Goal: Transaction & Acquisition: Purchase product/service

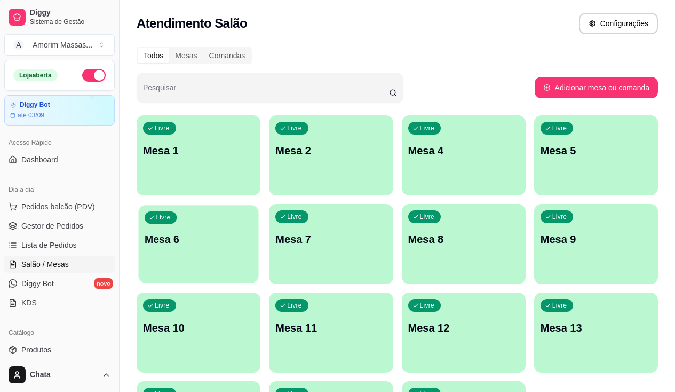
click at [170, 214] on p "Livre" at bounding box center [163, 218] width 14 height 9
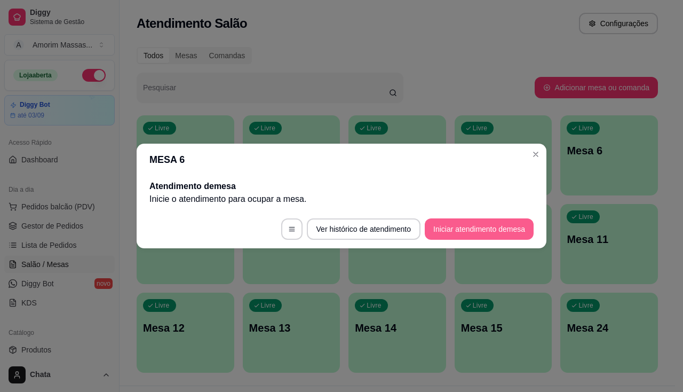
click at [463, 234] on button "Iniciar atendimento de mesa" at bounding box center [479, 228] width 109 height 21
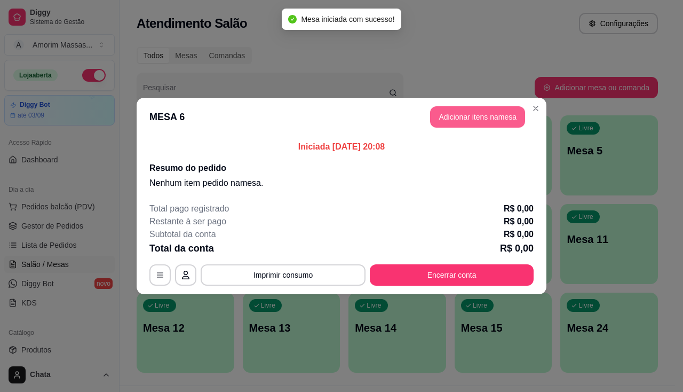
click at [464, 119] on button "Adicionar itens na mesa" at bounding box center [477, 116] width 95 height 21
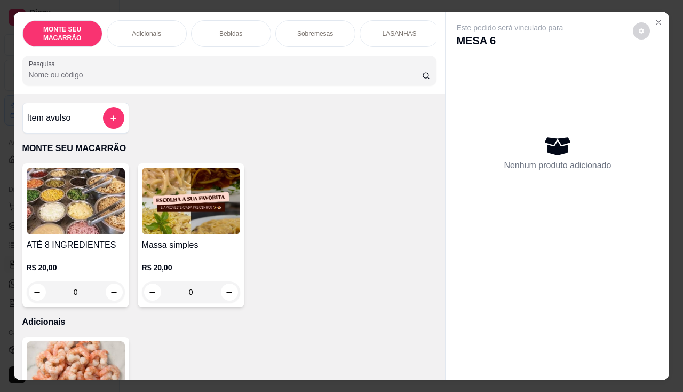
click at [162, 221] on img at bounding box center [191, 201] width 98 height 67
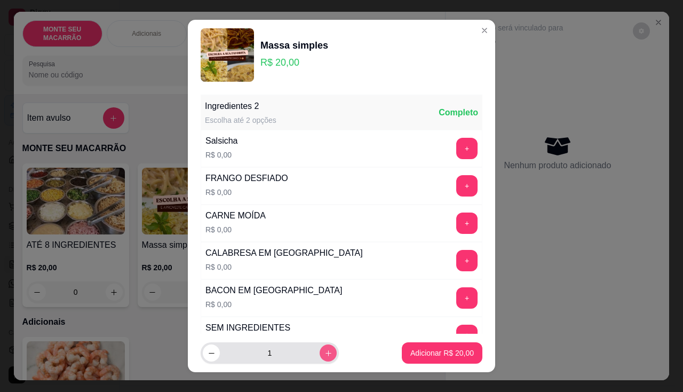
click at [325, 350] on icon "increase-product-quantity" at bounding box center [329, 353] width 8 height 8
type input "2"
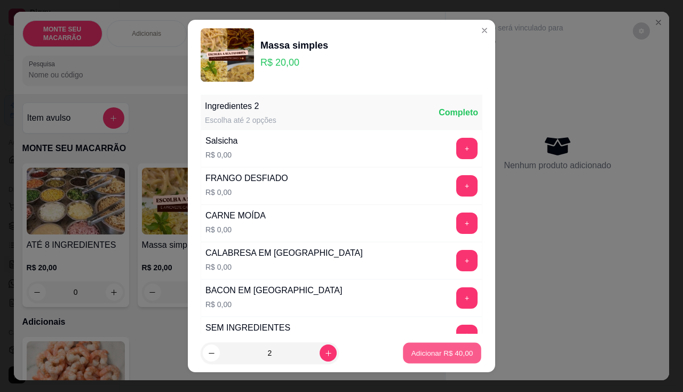
click at [429, 351] on p "Adicionar R$ 40,00" at bounding box center [443, 353] width 62 height 10
type input "2"
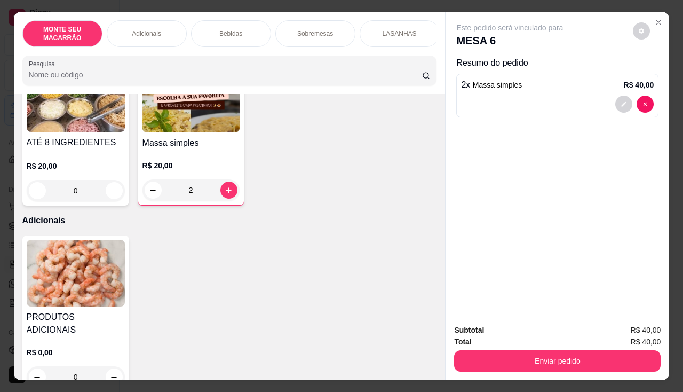
scroll to position [107, 0]
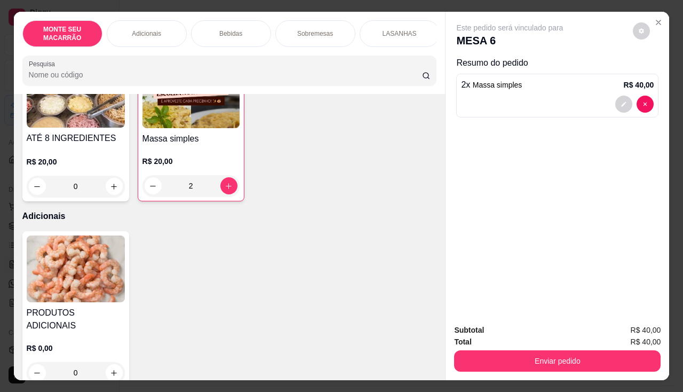
click at [67, 302] on img at bounding box center [76, 268] width 98 height 67
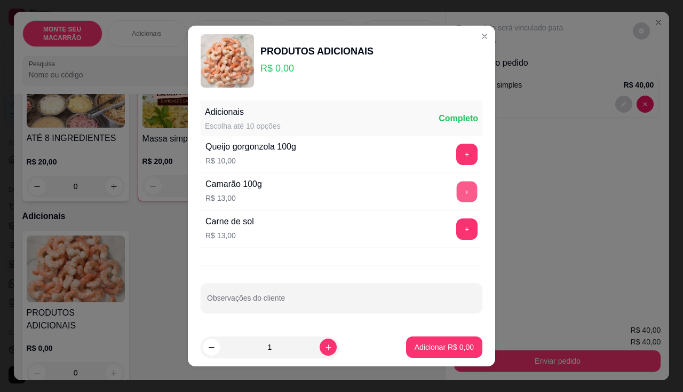
click at [457, 193] on button "+" at bounding box center [467, 192] width 21 height 21
click at [428, 353] on button "Adicionar R$ 13,00" at bounding box center [442, 346] width 81 height 21
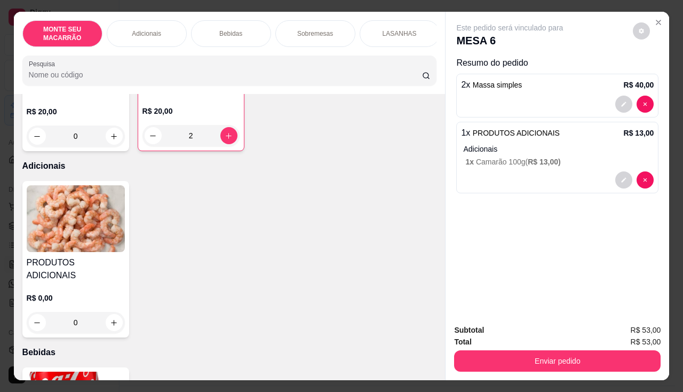
scroll to position [267, 0]
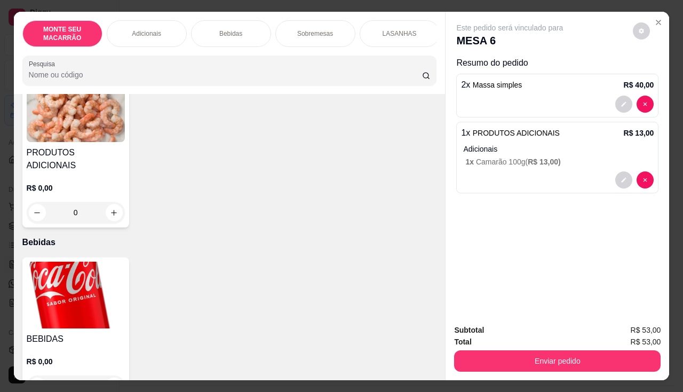
click at [59, 278] on img at bounding box center [76, 295] width 98 height 67
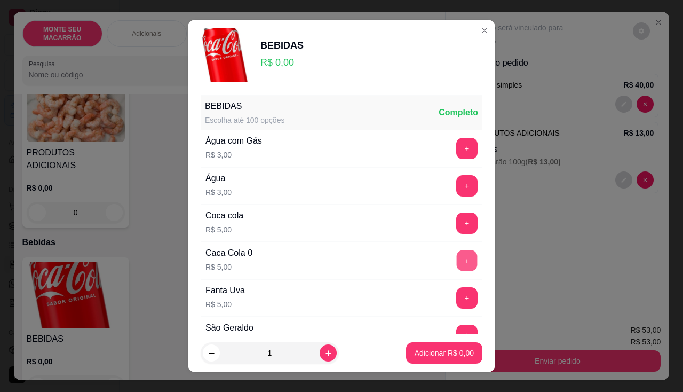
click at [457, 259] on button "+" at bounding box center [467, 260] width 21 height 21
click at [425, 352] on p "Adicionar R$ 5,00" at bounding box center [444, 353] width 59 height 11
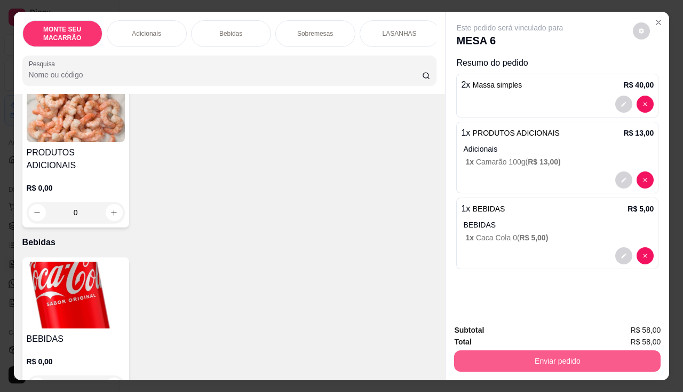
click at [539, 358] on button "Enviar pedido" at bounding box center [557, 360] width 207 height 21
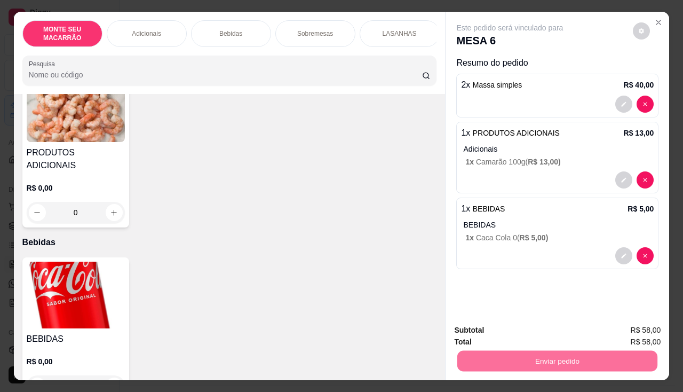
click at [613, 329] on button "Sim, quero registrar" at bounding box center [623, 330] width 77 height 20
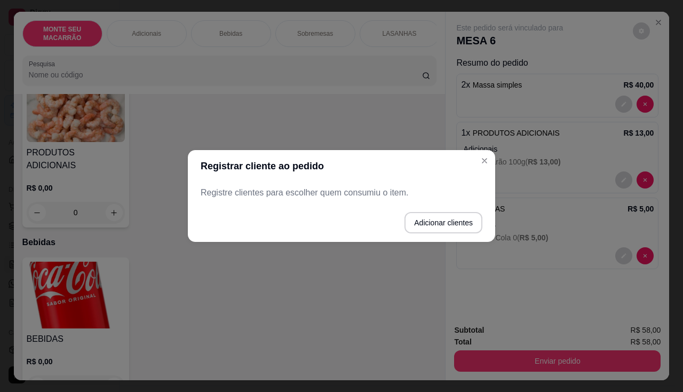
click at [234, 191] on p "Registre clientes para escolher quem consumiu o item." at bounding box center [342, 192] width 282 height 13
click at [454, 224] on button "Adicionar clientes" at bounding box center [444, 222] width 78 height 21
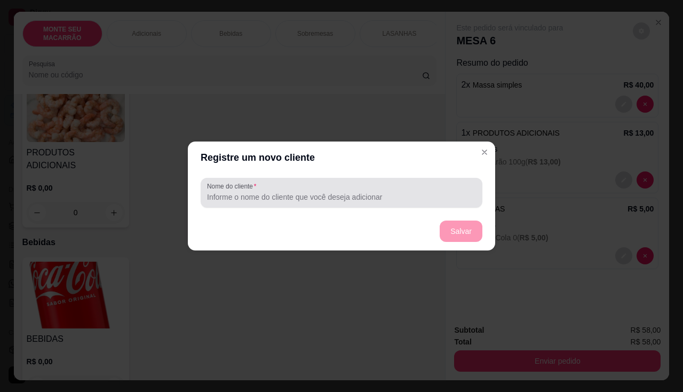
click at [270, 187] on div at bounding box center [341, 192] width 269 height 21
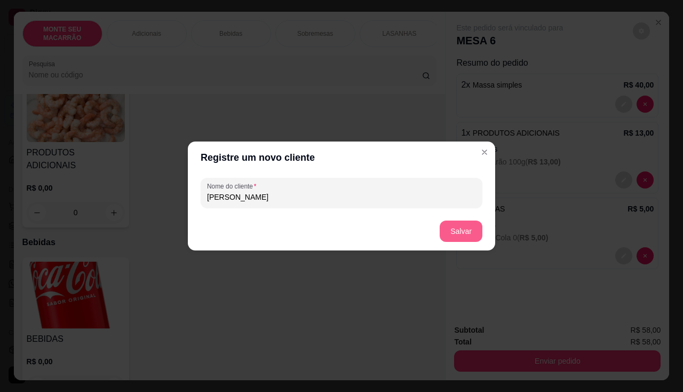
type input "[PERSON_NAME]"
click at [447, 226] on button "Salvar" at bounding box center [461, 231] width 42 height 21
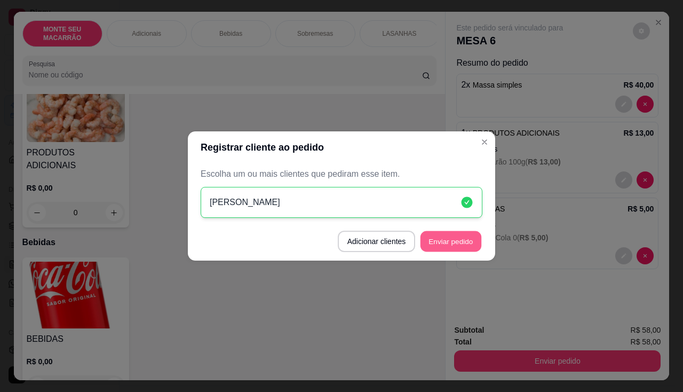
click at [427, 241] on button "Enviar pedido" at bounding box center [451, 241] width 61 height 21
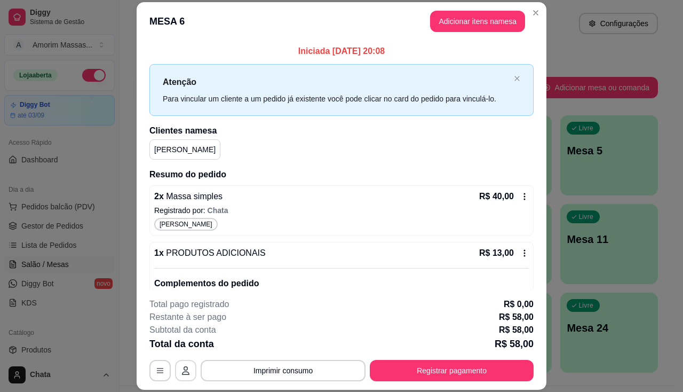
click at [184, 368] on icon "button" at bounding box center [186, 370] width 9 height 9
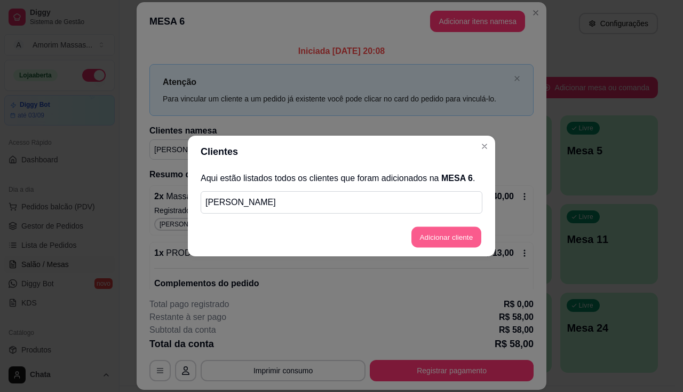
click at [427, 235] on button "Adicionar cliente" at bounding box center [447, 237] width 70 height 21
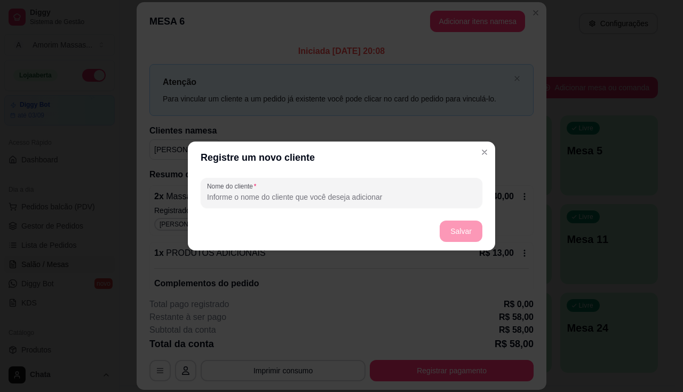
click at [259, 179] on div "Nome do cliente" at bounding box center [342, 193] width 282 height 30
type input "[PERSON_NAME]"
click at [446, 226] on button "Salvar" at bounding box center [461, 231] width 42 height 21
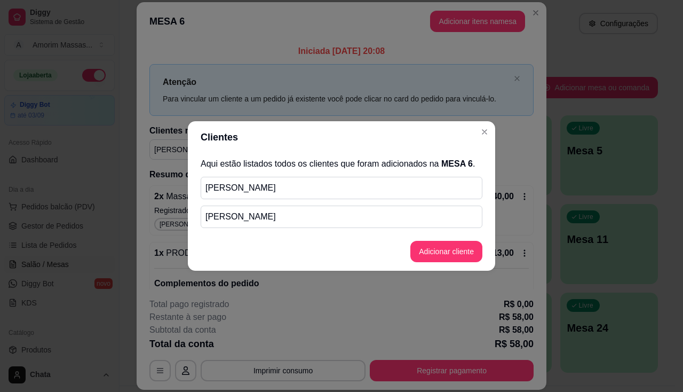
click at [275, 211] on p "[PERSON_NAME]" at bounding box center [342, 216] width 272 height 13
click at [207, 211] on p "[PERSON_NAME]" at bounding box center [342, 216] width 272 height 13
drag, startPoint x: 222, startPoint y: 216, endPoint x: 435, endPoint y: 223, distance: 212.6
click at [226, 216] on p "[PERSON_NAME]" at bounding box center [342, 216] width 272 height 13
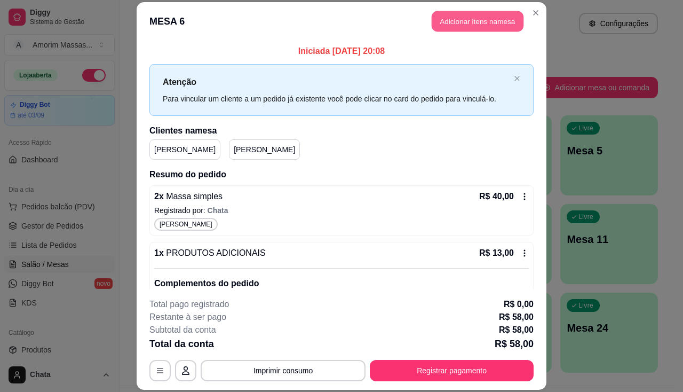
click at [445, 18] on button "Adicionar itens na mesa" at bounding box center [478, 21] width 92 height 21
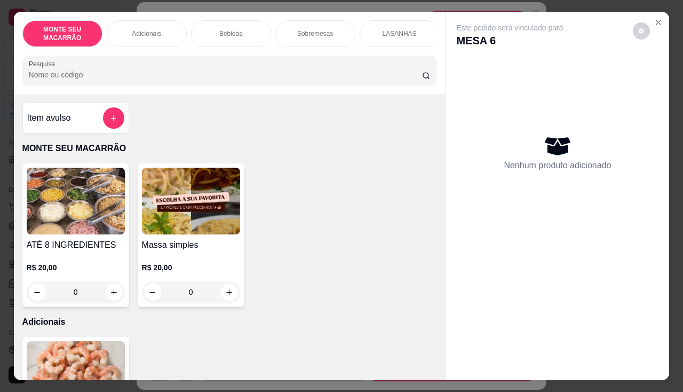
click at [226, 218] on img at bounding box center [191, 201] width 98 height 67
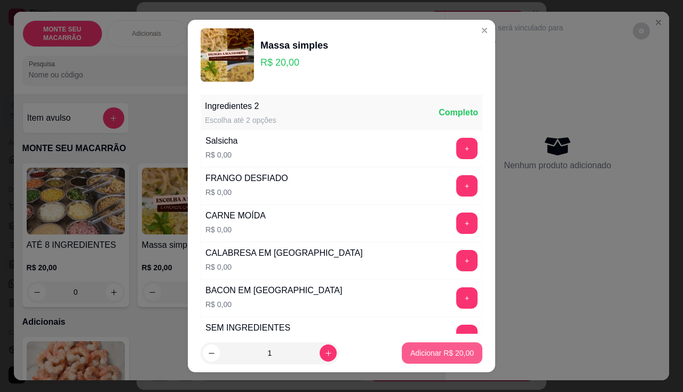
click at [416, 349] on p "Adicionar R$ 20,00" at bounding box center [443, 353] width 64 height 11
type input "1"
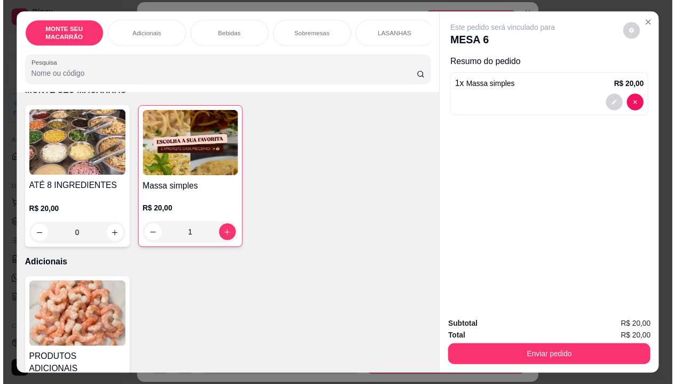
scroll to position [107, 0]
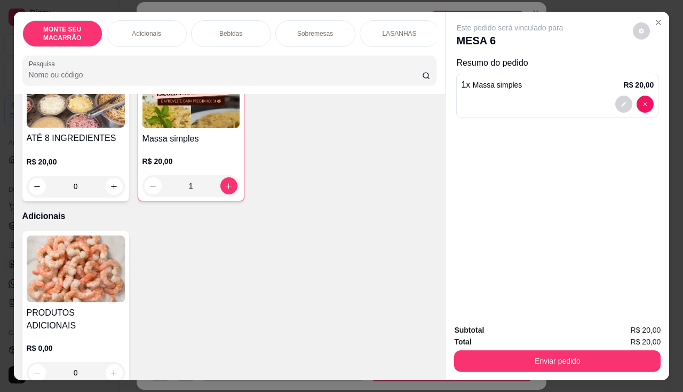
click at [75, 246] on img at bounding box center [76, 268] width 98 height 67
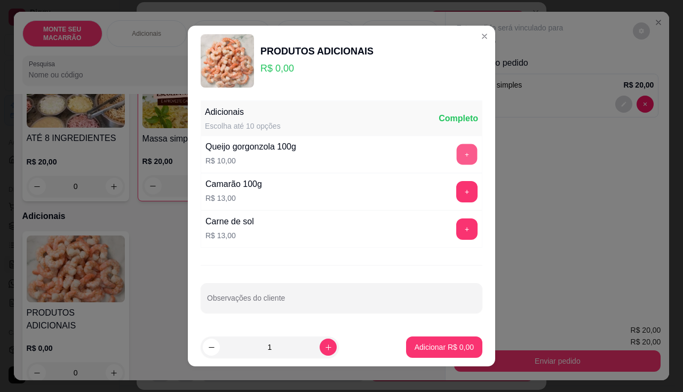
click at [457, 146] on button "+" at bounding box center [467, 154] width 21 height 21
click at [415, 341] on button "Adicionar R$ 10,00" at bounding box center [442, 347] width 78 height 21
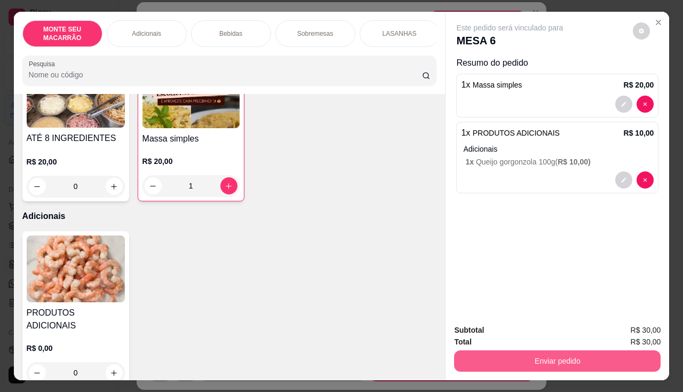
click at [502, 357] on button "Enviar pedido" at bounding box center [557, 360] width 207 height 21
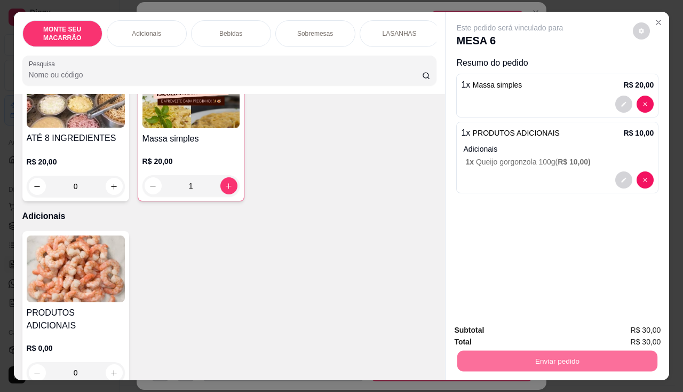
click at [613, 330] on button "Sim, quero registrar" at bounding box center [624, 330] width 80 height 20
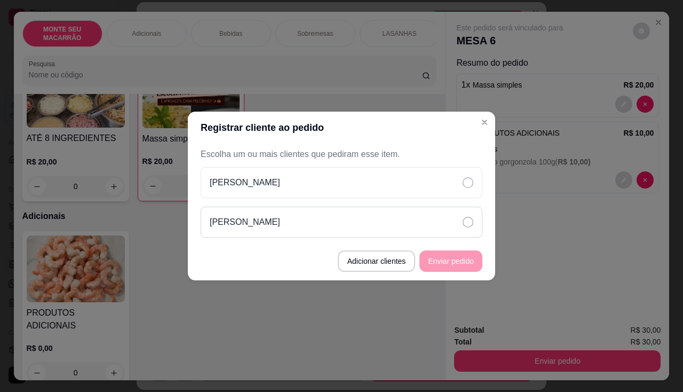
click at [219, 216] on p "[PERSON_NAME]" at bounding box center [245, 222] width 70 height 13
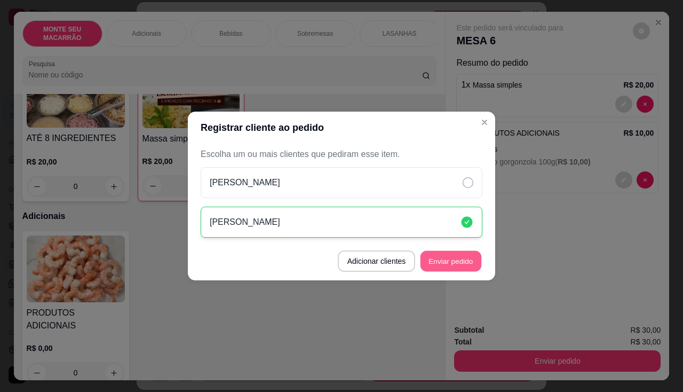
click at [468, 258] on button "Enviar pedido" at bounding box center [451, 261] width 61 height 21
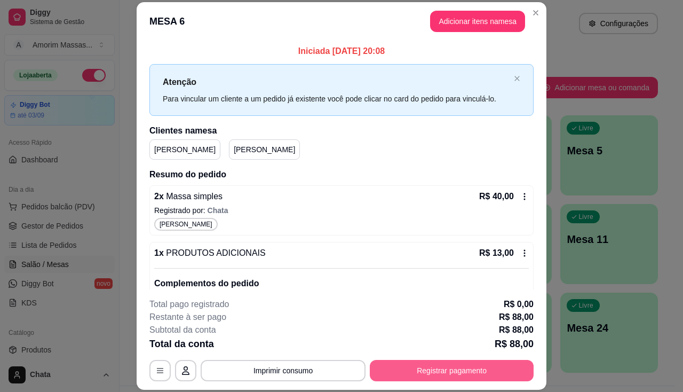
click at [438, 373] on button "Registrar pagamento" at bounding box center [452, 370] width 164 height 21
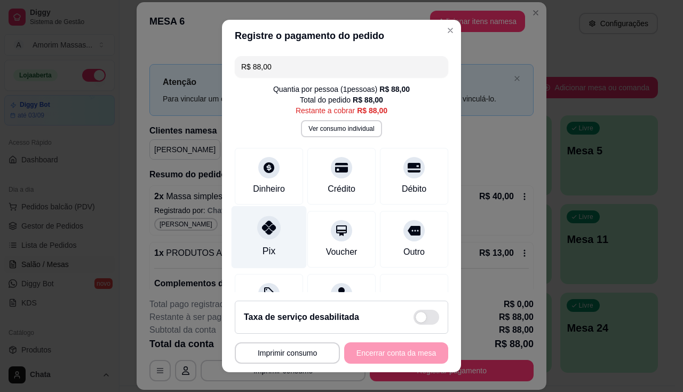
click at [269, 229] on icon at bounding box center [269, 227] width 14 height 14
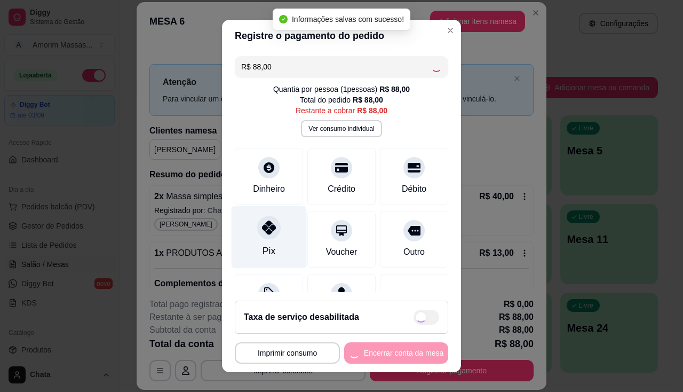
type input "R$ 0,00"
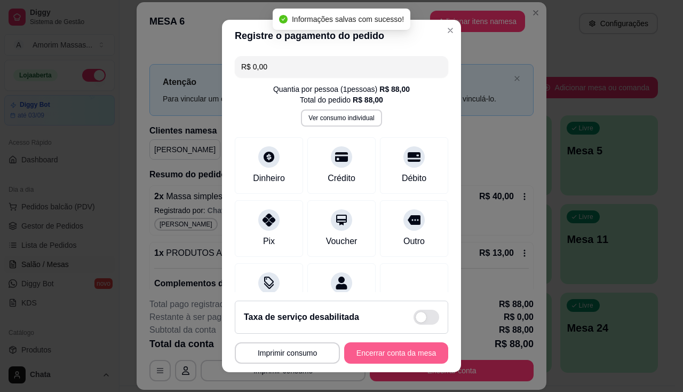
click at [377, 353] on button "Encerrar conta da mesa" at bounding box center [396, 352] width 104 height 21
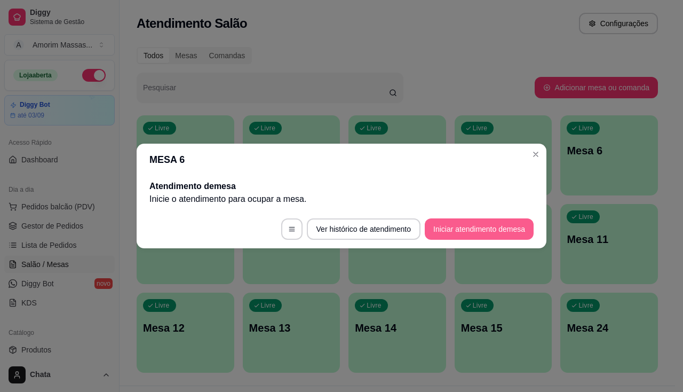
click at [454, 232] on button "Iniciar atendimento de mesa" at bounding box center [479, 228] width 109 height 21
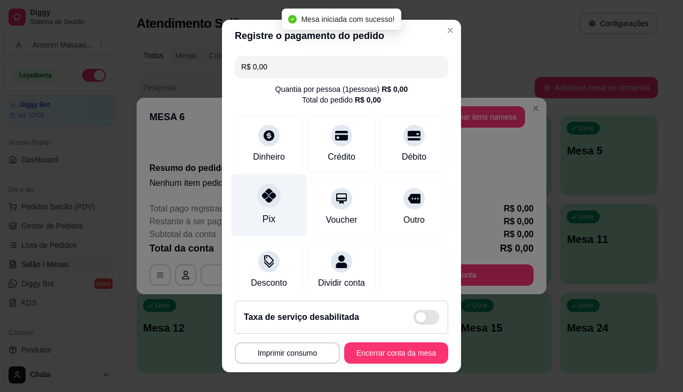
click at [261, 209] on div "Pix" at bounding box center [269, 204] width 75 height 62
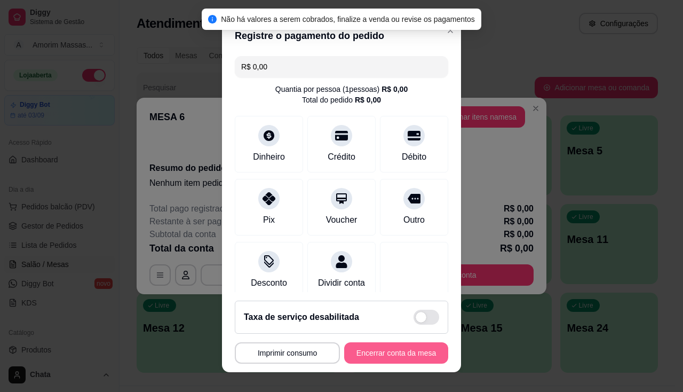
click at [384, 347] on button "Encerrar conta da mesa" at bounding box center [396, 352] width 104 height 21
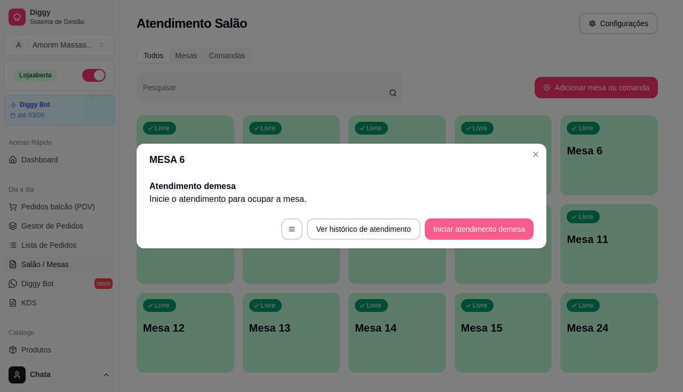
click at [473, 233] on button "Iniciar atendimento de mesa" at bounding box center [479, 228] width 109 height 21
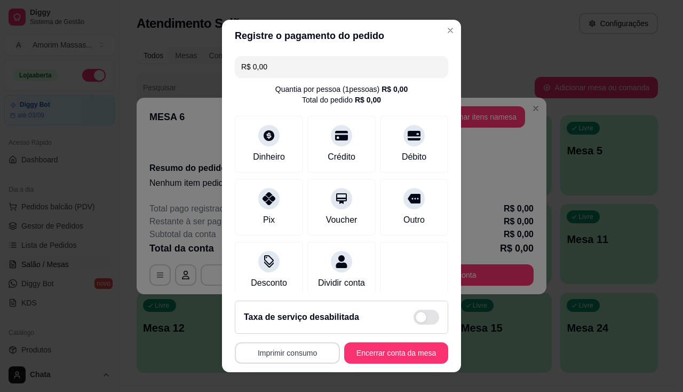
click at [266, 356] on button "Imprimir consumo" at bounding box center [287, 352] width 105 height 21
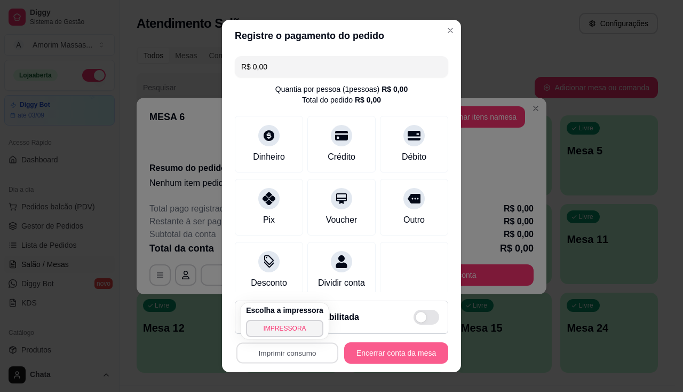
click at [369, 352] on button "Encerrar conta da mesa" at bounding box center [396, 352] width 104 height 21
click at [364, 351] on button "Encerrar conta da mesa" at bounding box center [396, 353] width 101 height 21
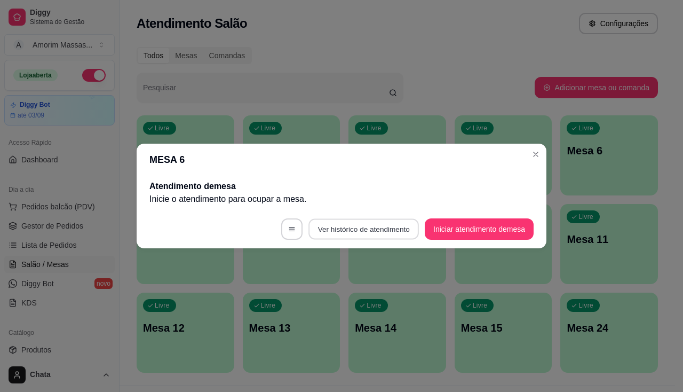
click at [360, 224] on button "Ver histórico de atendimento" at bounding box center [364, 229] width 111 height 21
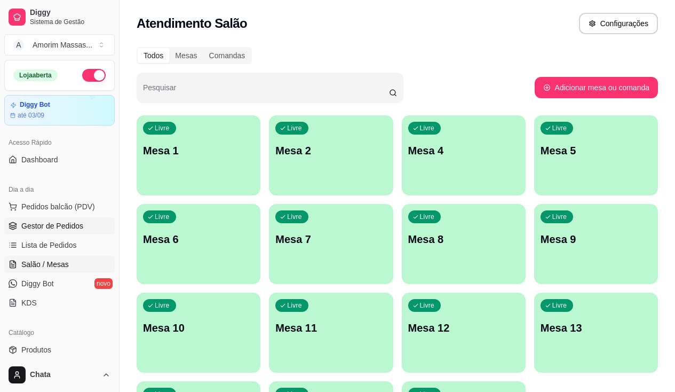
click at [46, 225] on span "Gestor de Pedidos" at bounding box center [52, 225] width 62 height 11
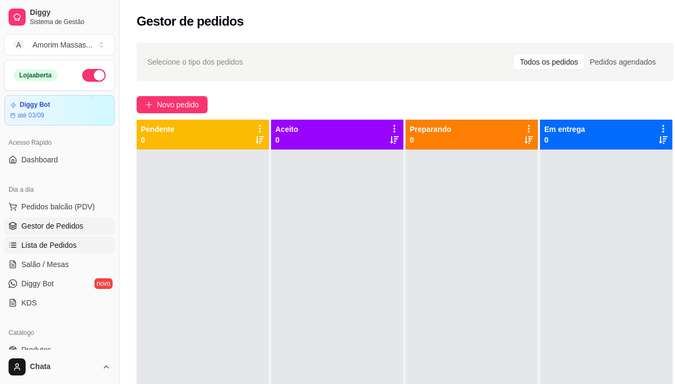
click at [55, 246] on span "Lista de Pedidos" at bounding box center [49, 245] width 56 height 11
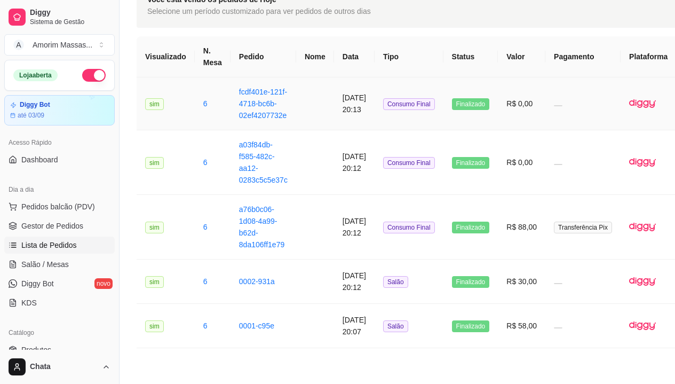
scroll to position [107, 0]
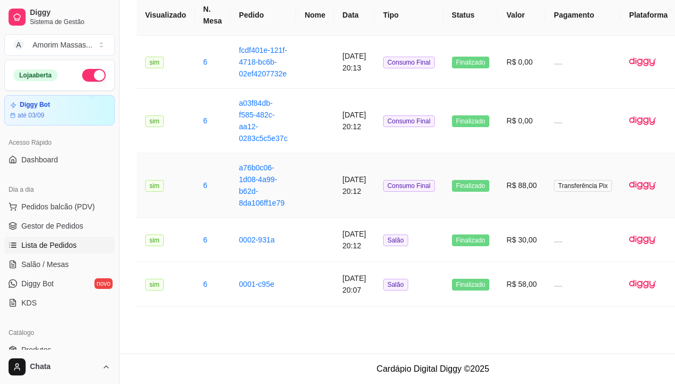
click at [259, 194] on td "a76b0c06-1d08-4a99-b62d-8da106ff1e79" at bounding box center [264, 185] width 66 height 65
click at [34, 265] on span "Salão / Mesas" at bounding box center [45, 264] width 48 height 11
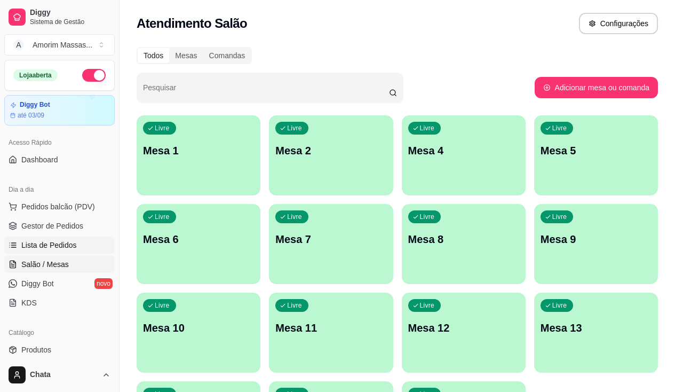
click at [30, 243] on span "Lista de Pedidos" at bounding box center [49, 245] width 56 height 11
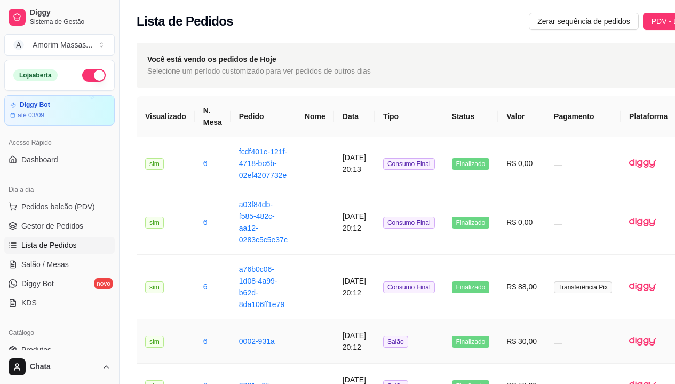
click at [354, 351] on td "[DATE] 20:12" at bounding box center [354, 341] width 41 height 44
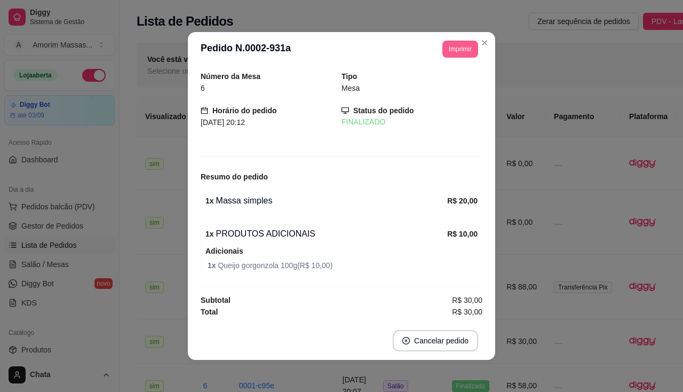
click at [447, 53] on button "Imprimir" at bounding box center [461, 49] width 36 height 17
click at [441, 83] on button "IMPRESSORA" at bounding box center [436, 86] width 75 height 17
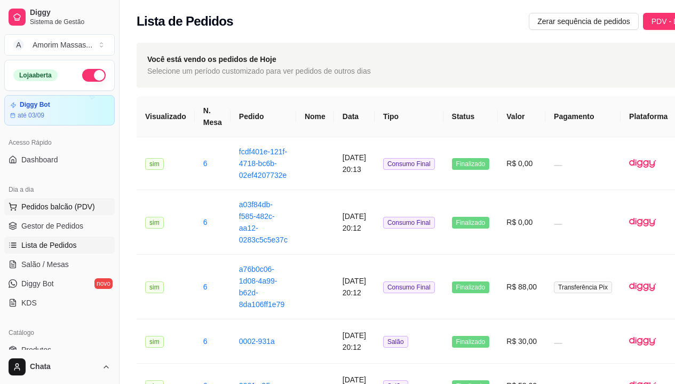
click at [55, 206] on span "Pedidos balcão (PDV)" at bounding box center [58, 206] width 74 height 11
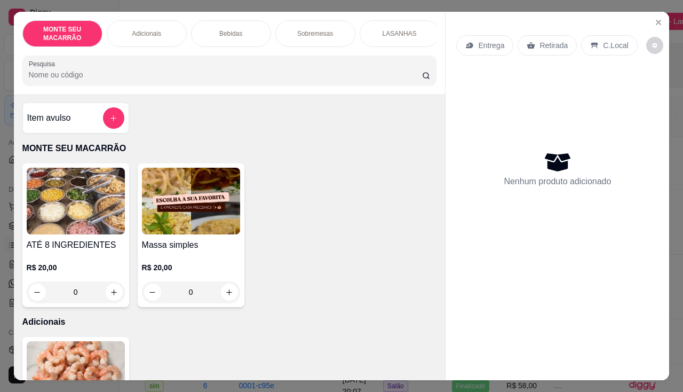
click at [182, 216] on img at bounding box center [191, 201] width 98 height 67
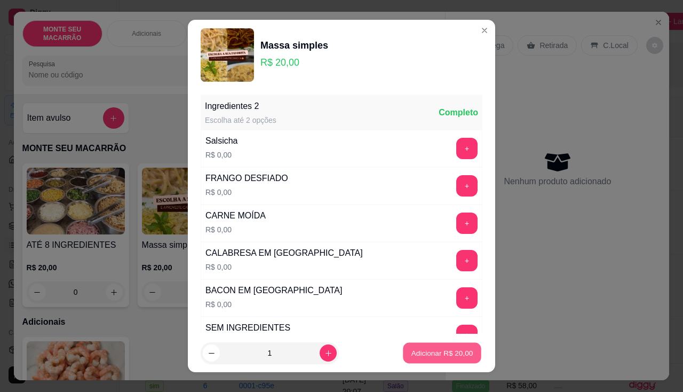
click at [430, 354] on p "Adicionar R$ 20,00" at bounding box center [443, 353] width 62 height 10
type input "1"
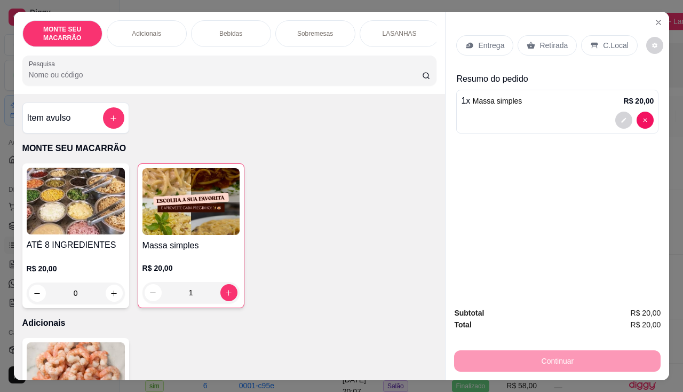
click at [490, 40] on p "Entrega" at bounding box center [491, 45] width 26 height 11
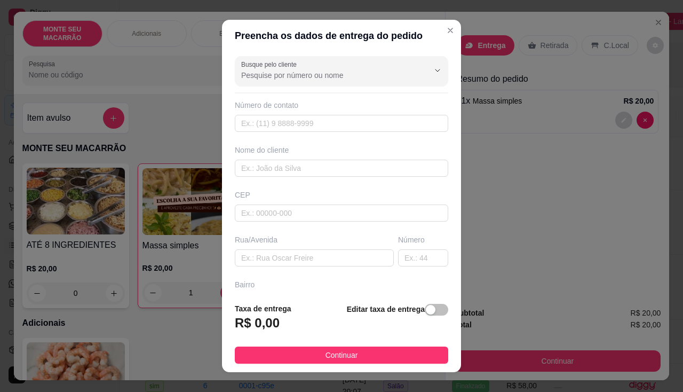
click at [437, 306] on footer "Taxa de entrega R$ 0,00 Editar taxa de entrega Continuar" at bounding box center [341, 333] width 239 height 78
click at [436, 309] on span "button" at bounding box center [436, 310] width 23 height 12
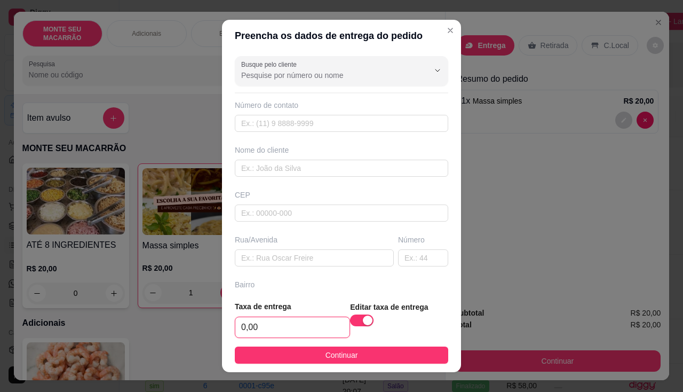
click at [283, 330] on input "0,00" at bounding box center [292, 327] width 114 height 20
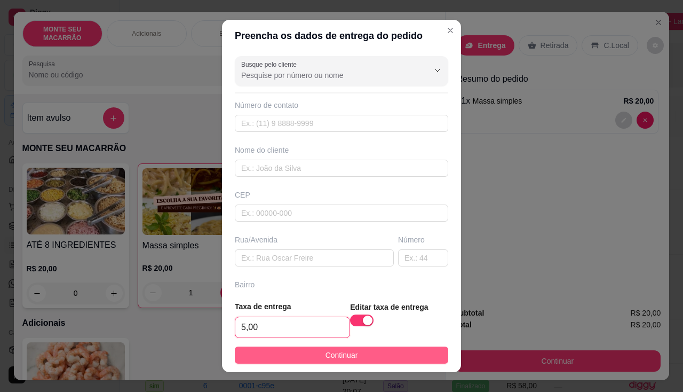
type input "5,00"
click at [296, 354] on button "Continuar" at bounding box center [342, 354] width 214 height 17
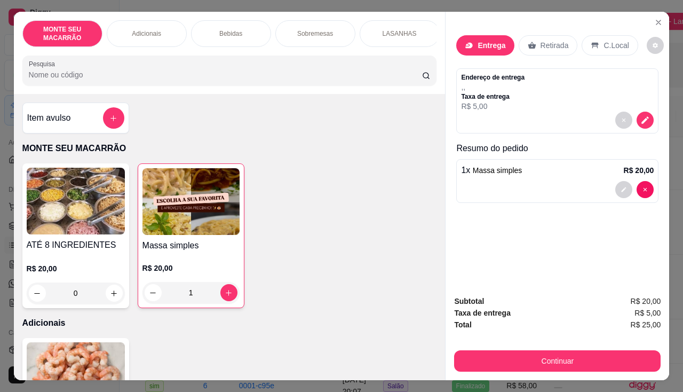
click at [485, 96] on p "Taxa de entrega" at bounding box center [493, 96] width 64 height 9
click at [641, 117] on icon "decrease-product-quantity" at bounding box center [646, 120] width 10 height 10
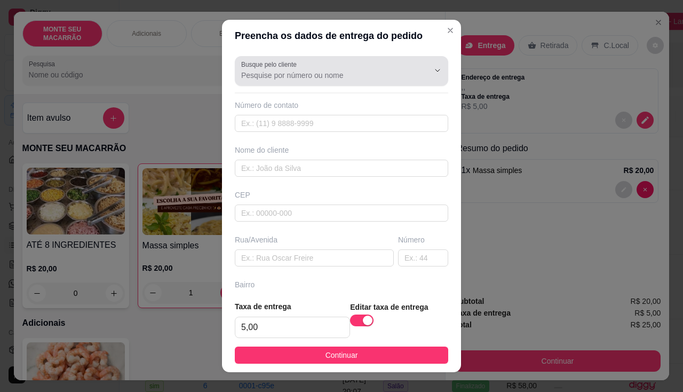
click at [280, 77] on input "Busque pelo cliente" at bounding box center [326, 75] width 171 height 11
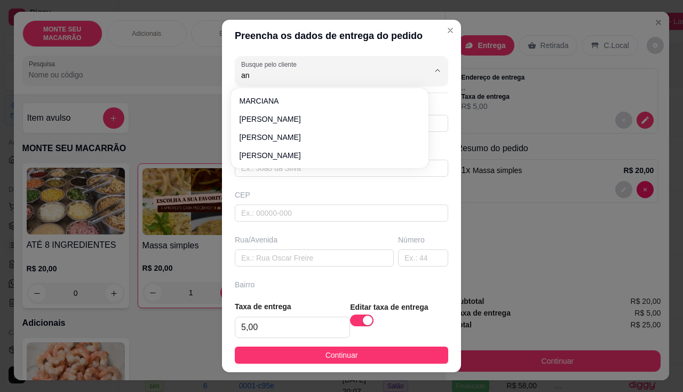
type input "a"
click at [262, 224] on div "Busque pelo cliente Número de contato Nome do cliente CEP Rua/[GEOGRAPHIC_DATA]" at bounding box center [341, 172] width 239 height 241
click at [321, 100] on div "Número de contato" at bounding box center [342, 105] width 214 height 11
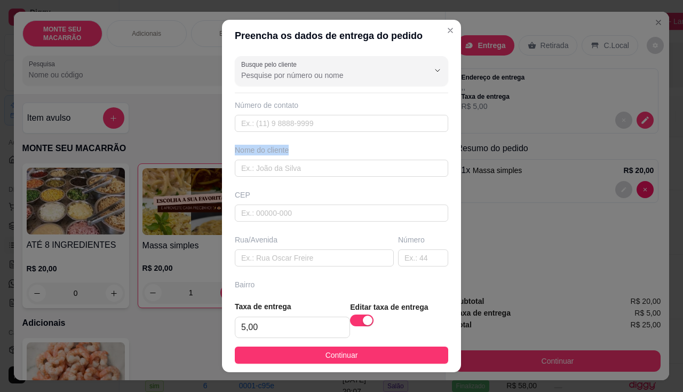
click at [291, 136] on div "Busque pelo cliente Número de contato Nome do cliente CEP Rua/[GEOGRAPHIC_DATA]" at bounding box center [341, 172] width 239 height 241
click at [287, 124] on input "text" at bounding box center [342, 123] width 214 height 17
type input "[PHONE_NUMBER]"
click at [281, 171] on input "text" at bounding box center [342, 168] width 214 height 17
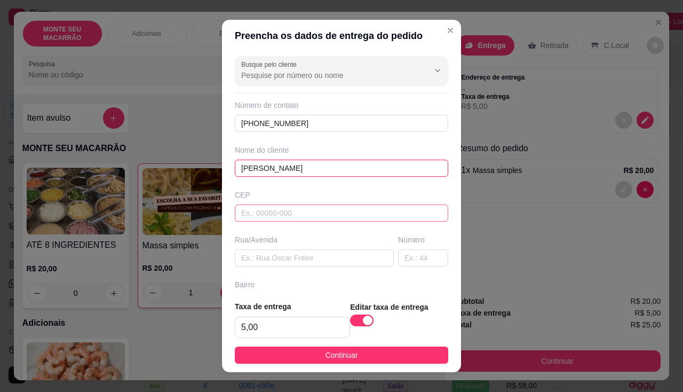
type input "[PERSON_NAME]"
click at [254, 208] on input "text" at bounding box center [342, 212] width 214 height 17
click at [270, 247] on div "Rua/Avenida" at bounding box center [314, 250] width 163 height 32
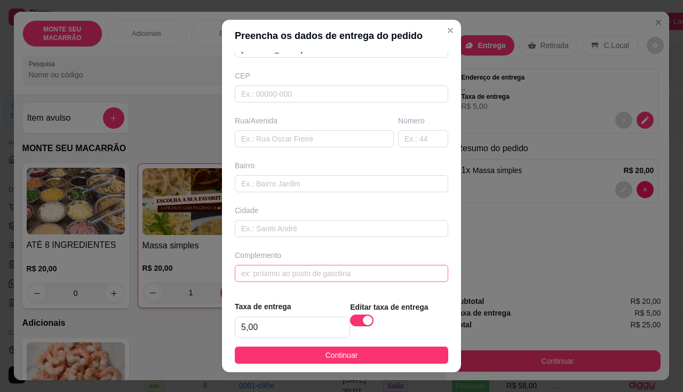
scroll to position [14, 0]
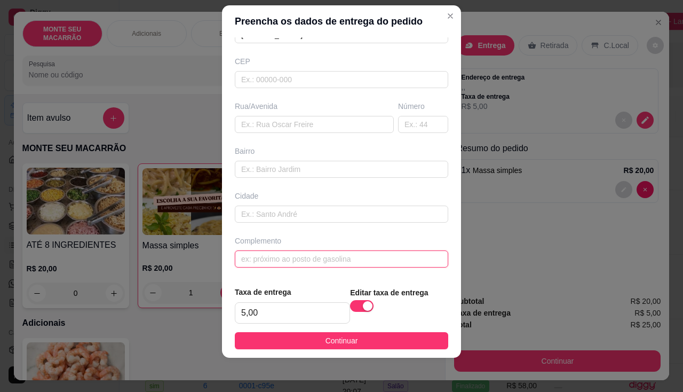
click at [307, 258] on input "text" at bounding box center [342, 258] width 214 height 17
type input "C"
type input "s"
type input "SITIO MADEIROS, CASA DO TITO"
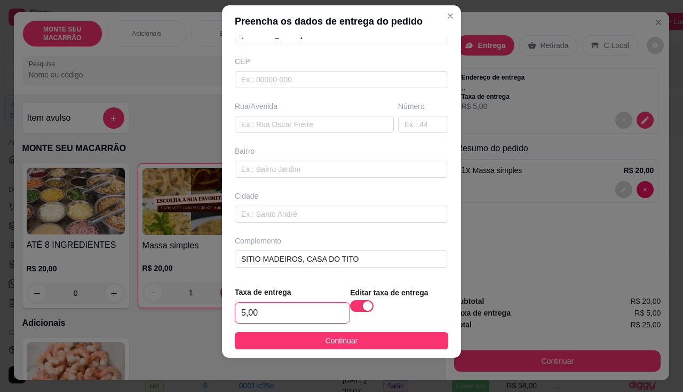
click at [254, 317] on input "5,00" at bounding box center [292, 313] width 114 height 20
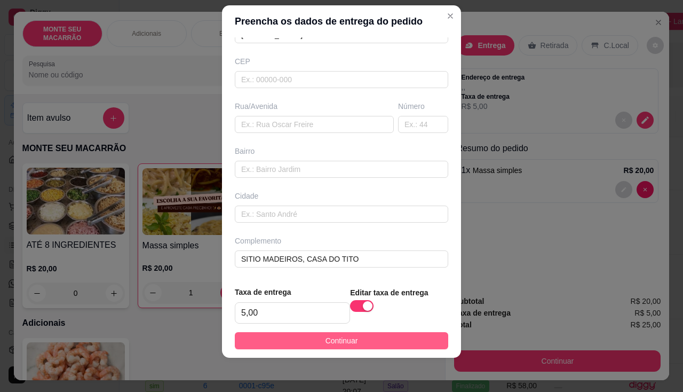
click at [352, 338] on button "Continuar" at bounding box center [342, 340] width 214 height 17
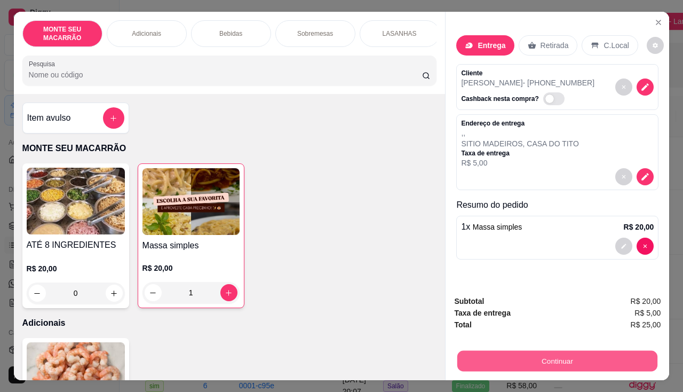
click at [530, 354] on button "Continuar" at bounding box center [557, 361] width 200 height 21
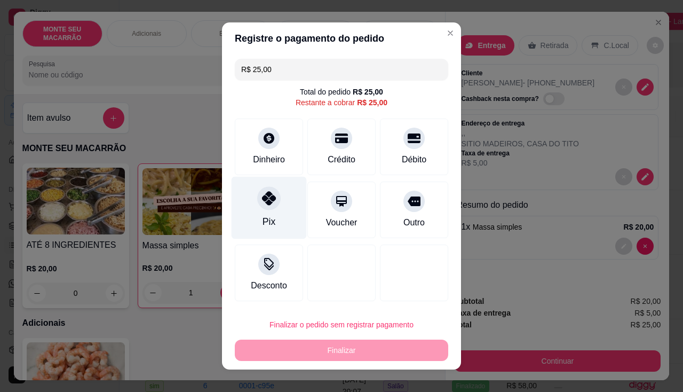
click at [249, 198] on div "Pix" at bounding box center [269, 208] width 75 height 62
type input "R$ 0,00"
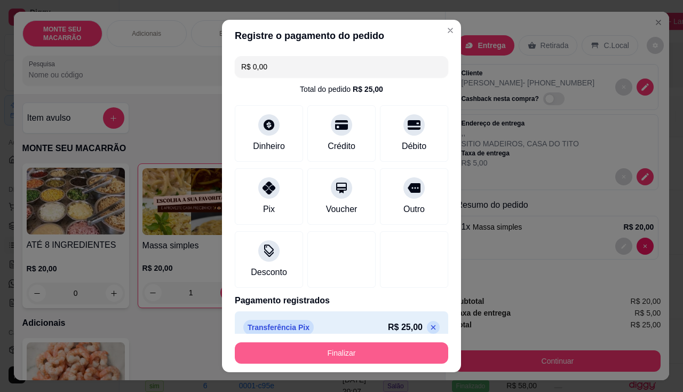
click at [376, 349] on button "Finalizar" at bounding box center [342, 352] width 214 height 21
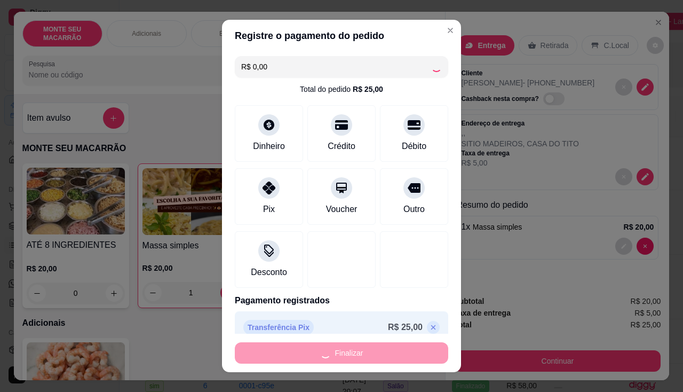
type input "0"
type input "-R$ 25,00"
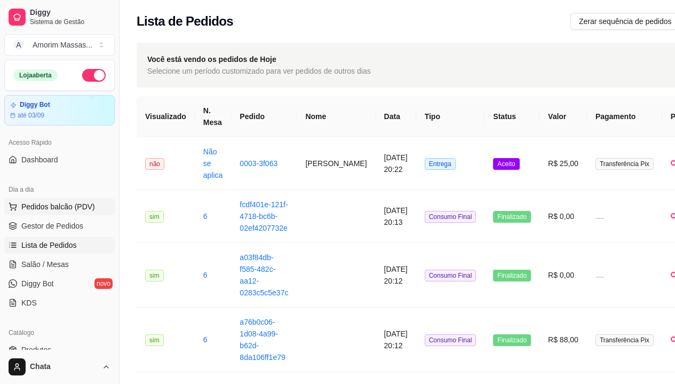
click at [44, 199] on button "Pedidos balcão (PDV)" at bounding box center [59, 206] width 111 height 17
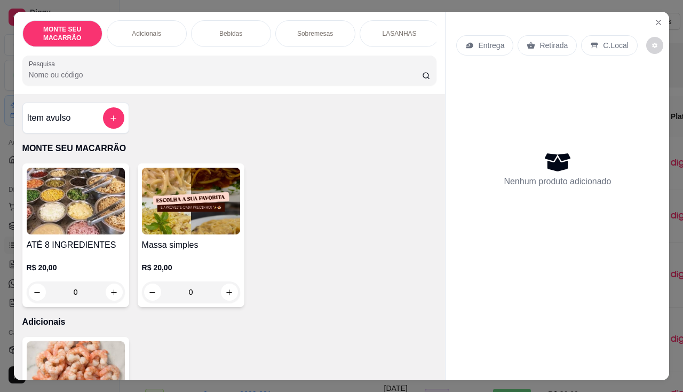
click at [227, 305] on div "Massa simples R$ 20,00 0" at bounding box center [191, 235] width 107 height 144
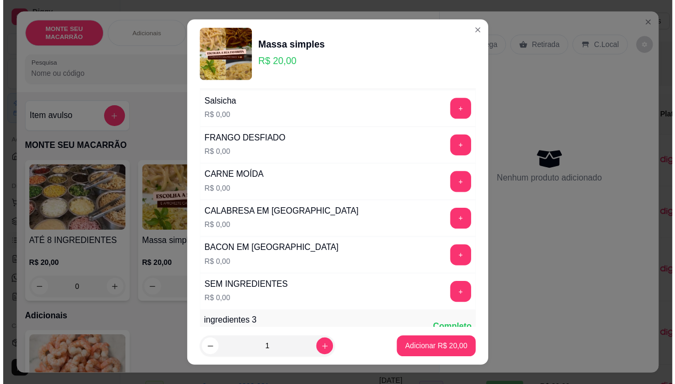
scroll to position [53, 0]
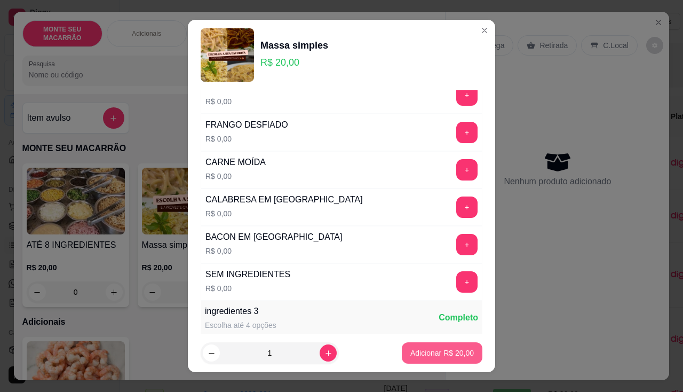
click at [423, 352] on p "Adicionar R$ 20,00" at bounding box center [443, 353] width 64 height 11
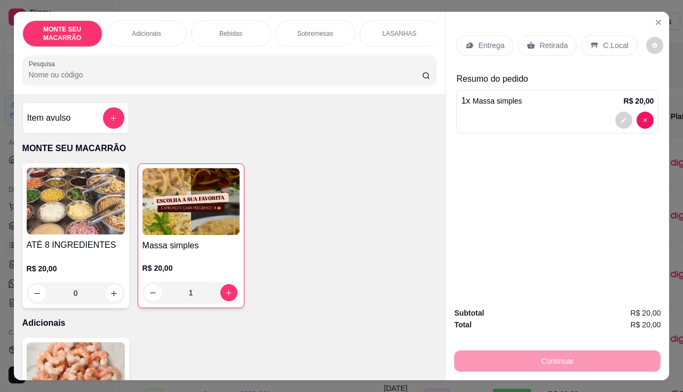
click at [224, 287] on div "1" at bounding box center [191, 292] width 97 height 21
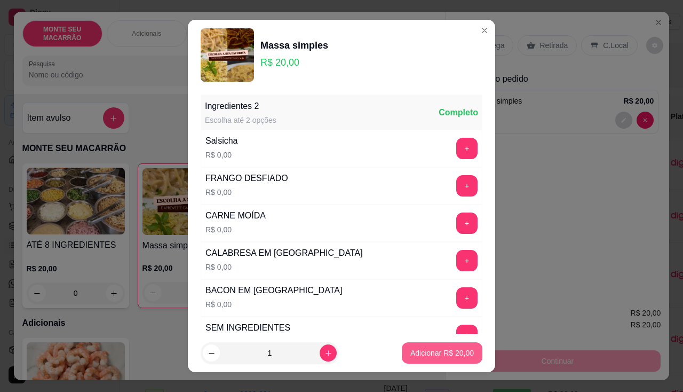
click at [452, 357] on p "Adicionar R$ 20,00" at bounding box center [443, 353] width 64 height 11
type input "2"
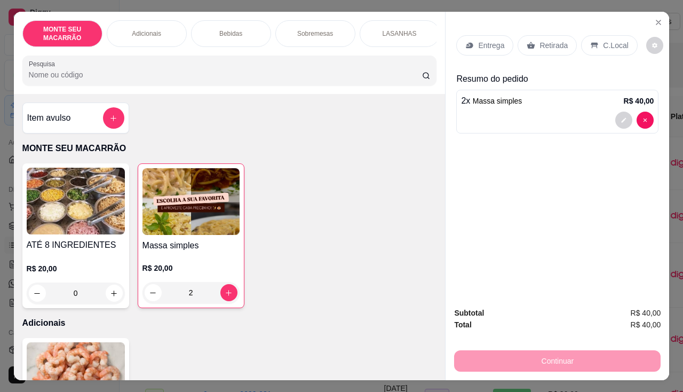
click at [553, 35] on div "Retirada" at bounding box center [547, 45] width 59 height 20
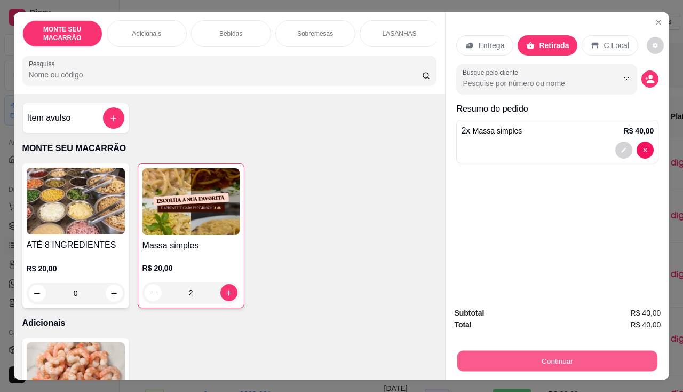
click at [564, 351] on button "Continuar" at bounding box center [557, 361] width 200 height 21
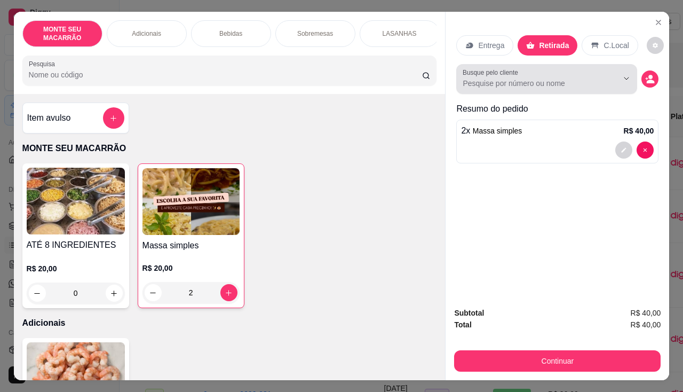
click at [511, 78] on input "Busque pelo cliente" at bounding box center [532, 83] width 138 height 11
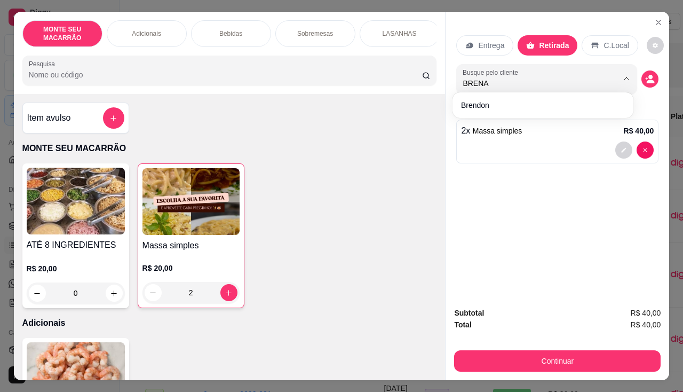
type input "BRENA"
click at [520, 176] on div "Entrega Retirada C.Local Busque pelo cliente BRENA Resumo do pedido 2 x Massa s…" at bounding box center [558, 155] width 224 height 287
click at [626, 83] on div at bounding box center [618, 78] width 34 height 20
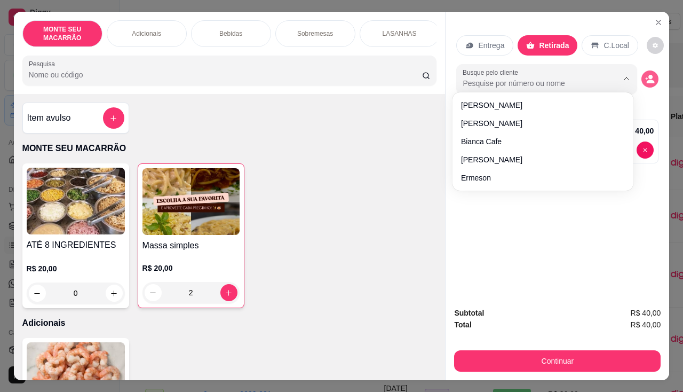
click at [654, 75] on button "decrease-product-quantity" at bounding box center [650, 78] width 17 height 17
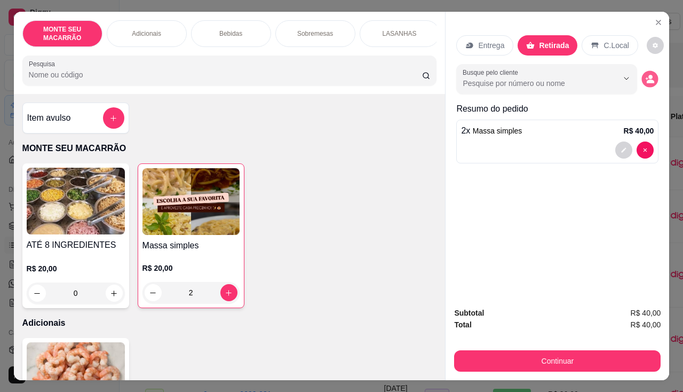
click at [650, 80] on icon "decrease-product-quantity" at bounding box center [650, 82] width 7 height 4
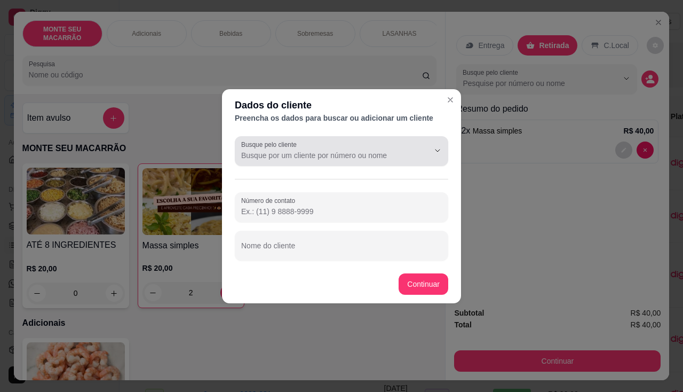
click at [289, 148] on label "Busque pelo cliente" at bounding box center [270, 144] width 59 height 9
click at [289, 150] on input "Busque pelo cliente" at bounding box center [326, 155] width 171 height 11
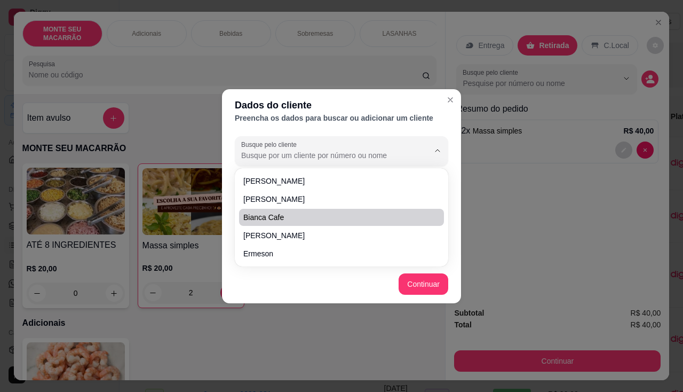
click at [437, 217] on icon "Suggestions" at bounding box center [436, 217] width 6 height 7
type input "Bianca cafe"
type input "[PHONE_NUMBER]"
type input "Bianca cafe"
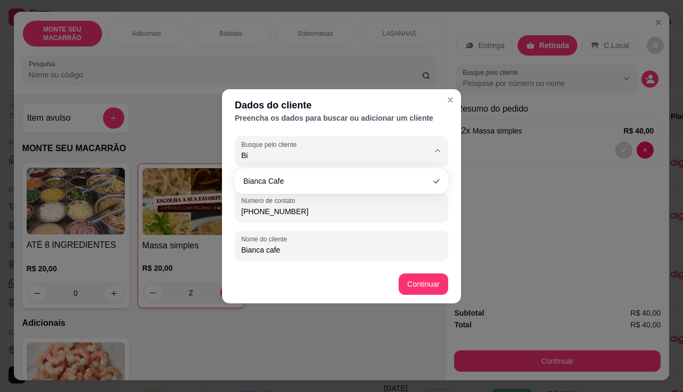
type input "B"
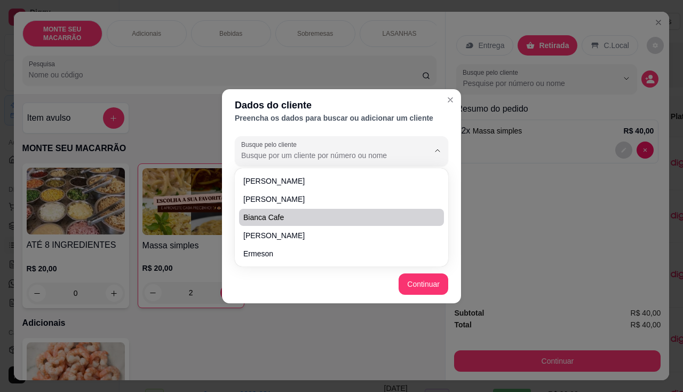
click at [537, 240] on div "Dados do cliente Preencha os dados para buscar ou adicionar um cliente Busque p…" at bounding box center [341, 196] width 683 height 392
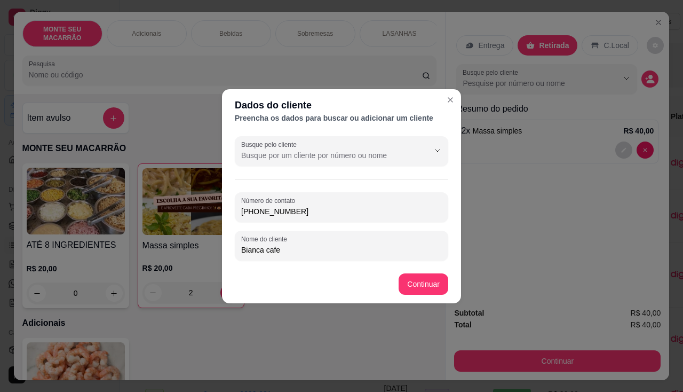
drag, startPoint x: 328, startPoint y: 215, endPoint x: 51, endPoint y: 210, distance: 277.1
click at [51, 210] on div "Dados do cliente Preencha os dados para buscar ou adicionar um cliente Busque p…" at bounding box center [341, 196] width 683 height 392
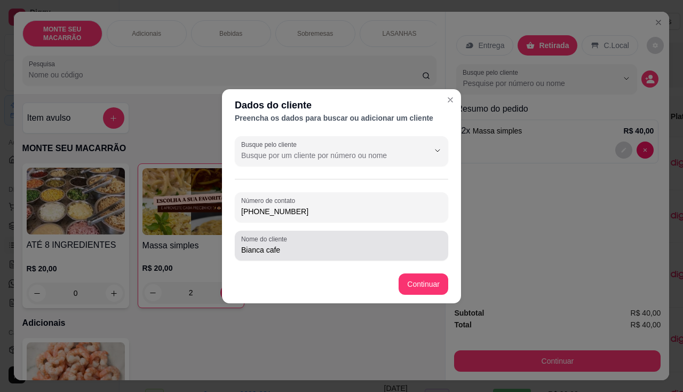
type input "[PHONE_NUMBER]"
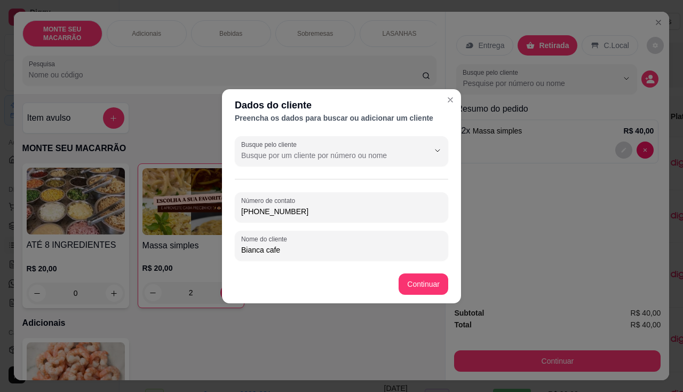
drag, startPoint x: 291, startPoint y: 251, endPoint x: 100, endPoint y: 252, distance: 191.1
click at [100, 252] on div "Dados do cliente Preencha os dados para buscar ou adicionar um cliente Busque p…" at bounding box center [341, 196] width 683 height 392
type input "b"
type input "BRENA"
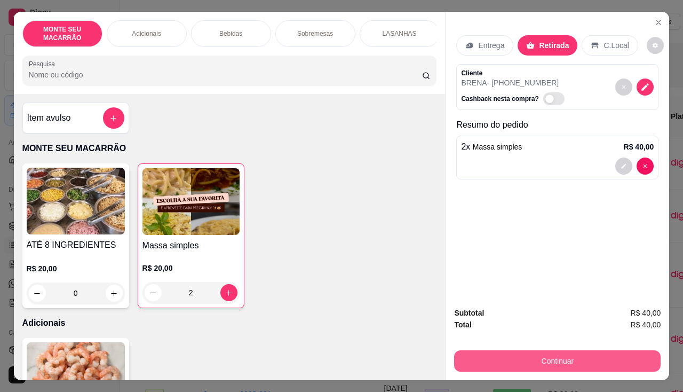
click at [555, 351] on button "Continuar" at bounding box center [557, 360] width 207 height 21
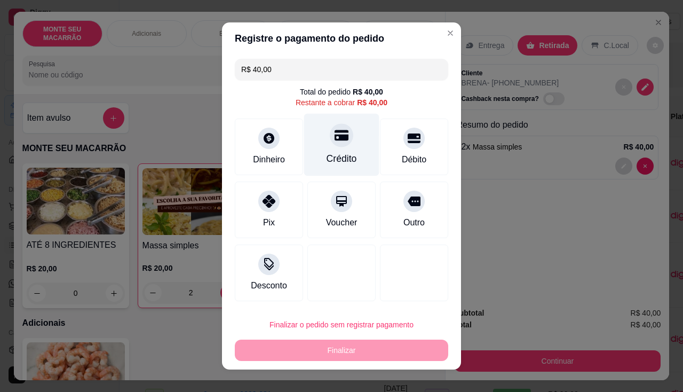
click at [323, 143] on div "Crédito" at bounding box center [341, 145] width 75 height 62
type input "R$ 0,00"
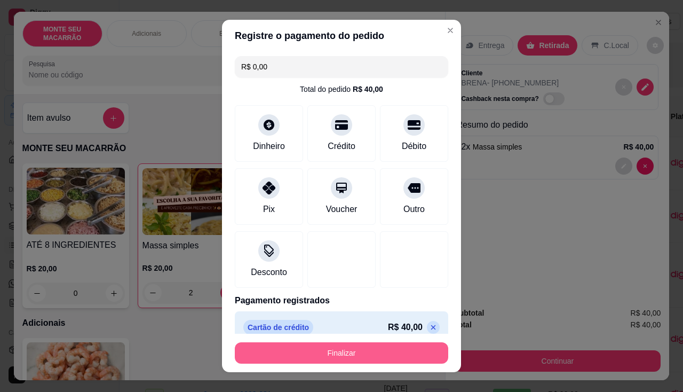
click at [344, 349] on button "Finalizar" at bounding box center [342, 352] width 214 height 21
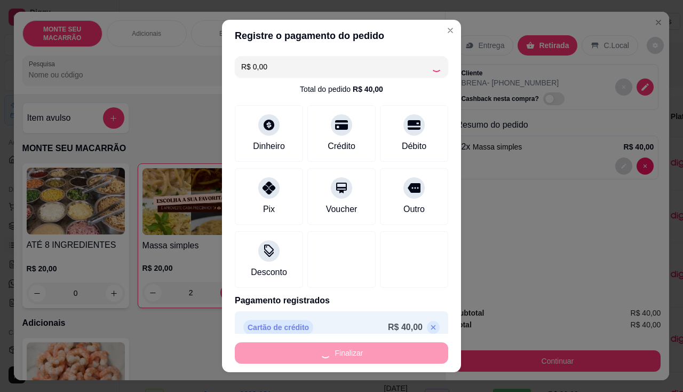
type input "0"
type input "-R$ 40,00"
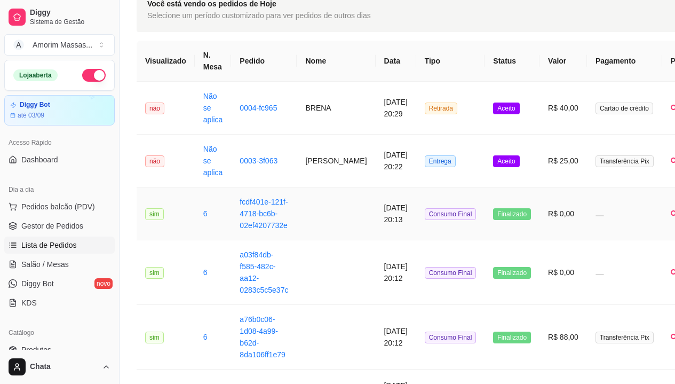
scroll to position [107, 0]
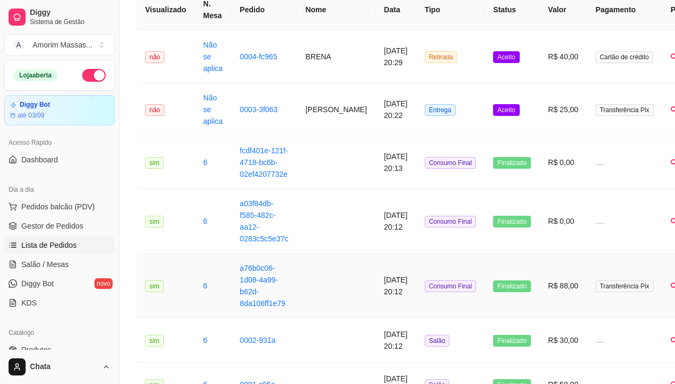
drag, startPoint x: 317, startPoint y: 290, endPoint x: 234, endPoint y: 413, distance: 148.1
click at [234, 277] on html "Diggy Sistema de Gestão A Amorim Massas ... Loja aberta Diggy Bot até 03/09 Ace…" at bounding box center [337, 85] width 675 height 384
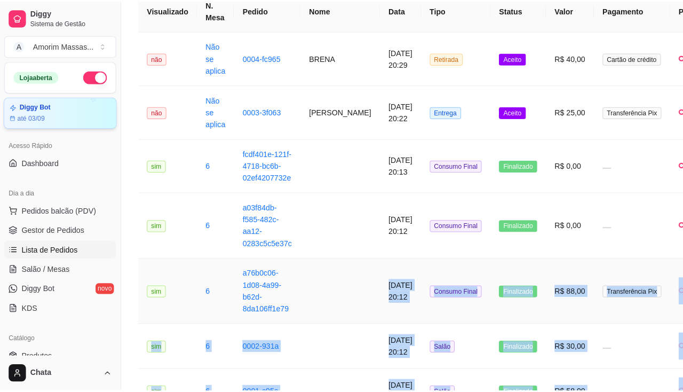
scroll to position [203, 0]
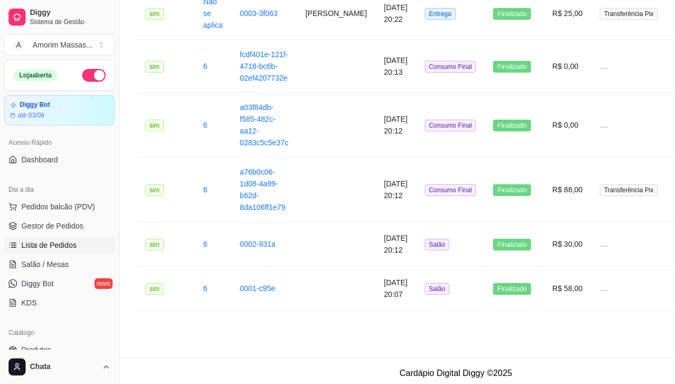
click at [558, 370] on footer "Cardápio Digital Diggy © 2025" at bounding box center [456, 373] width 673 height 30
click at [44, 204] on span "Pedidos balcão (PDV)" at bounding box center [58, 206] width 74 height 11
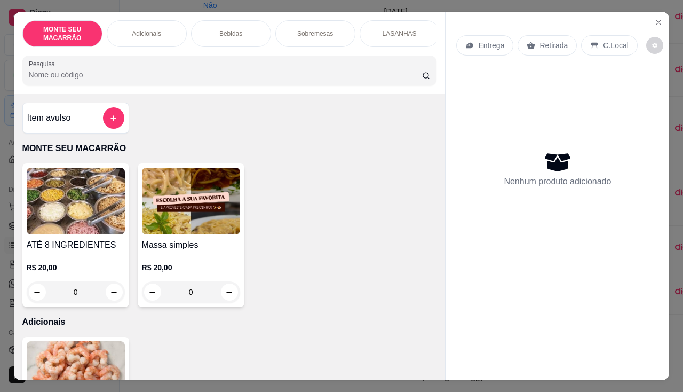
click at [168, 225] on img at bounding box center [191, 201] width 98 height 67
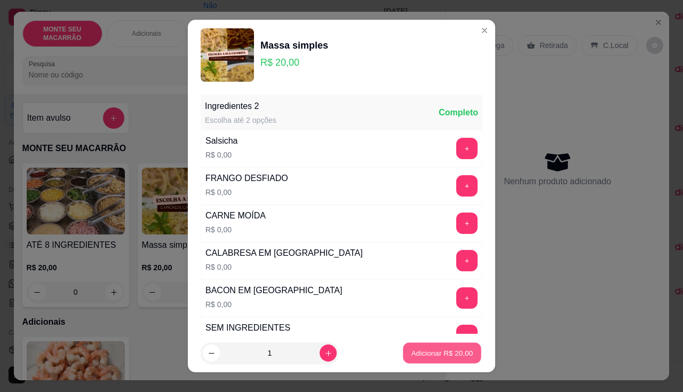
click at [430, 354] on p "Adicionar R$ 20,00" at bounding box center [443, 353] width 62 height 10
type input "1"
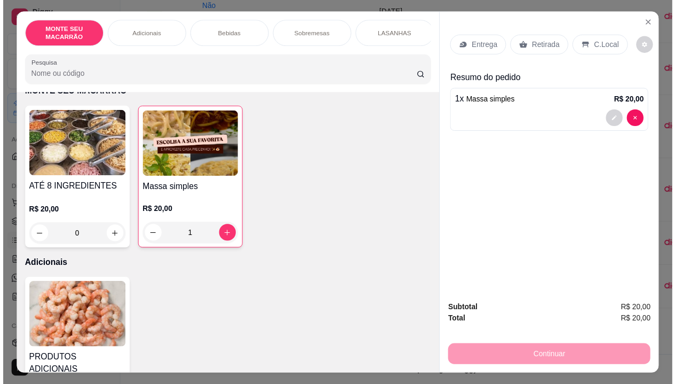
scroll to position [107, 0]
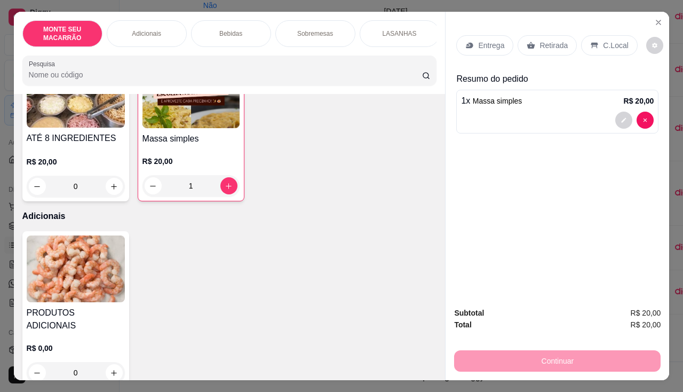
click at [92, 283] on img at bounding box center [76, 268] width 98 height 67
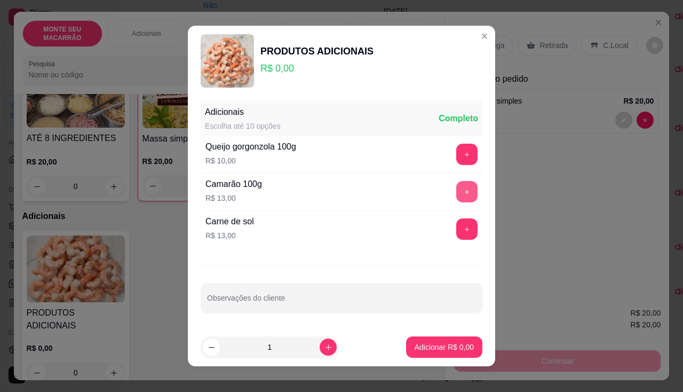
click at [456, 193] on button "+" at bounding box center [466, 191] width 21 height 21
click at [429, 345] on p "Adicionar R$ 13,00" at bounding box center [443, 347] width 64 height 11
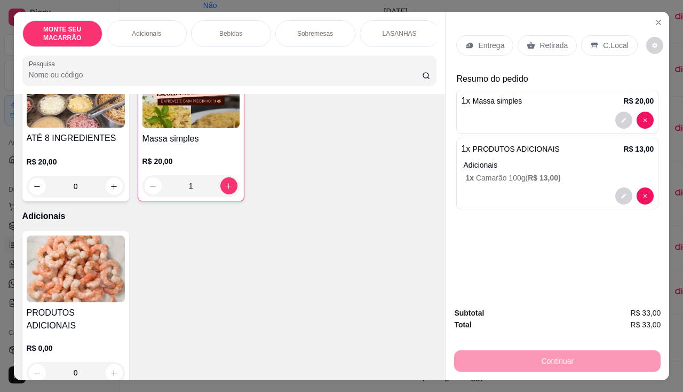
click at [487, 40] on p "Entrega" at bounding box center [491, 45] width 26 height 11
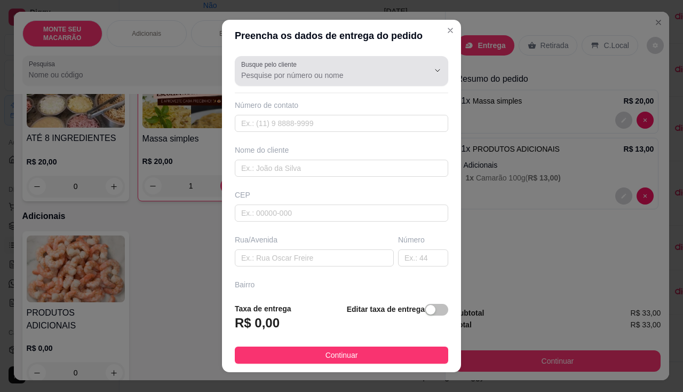
click at [257, 74] on input "Busque pelo cliente" at bounding box center [326, 75] width 171 height 11
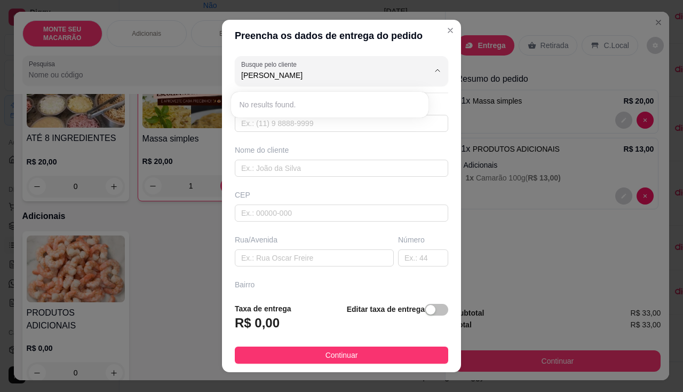
type input "[PERSON_NAME]"
click at [291, 122] on input "text" at bounding box center [342, 123] width 214 height 17
click at [426, 309] on div "button" at bounding box center [431, 310] width 10 height 10
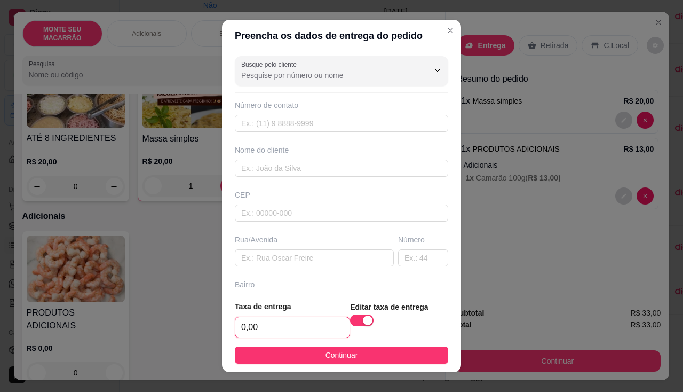
click at [244, 330] on input "0,00" at bounding box center [292, 327] width 114 height 20
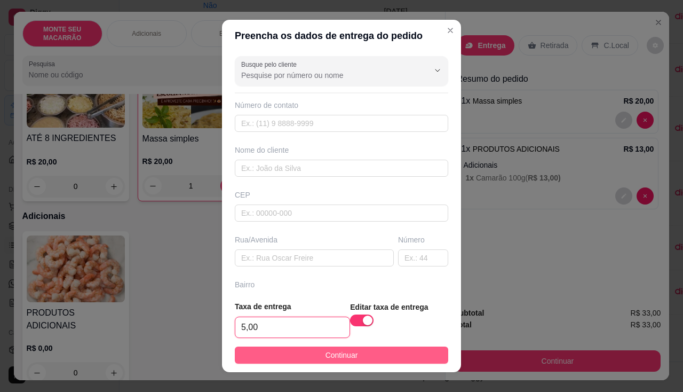
type input "5,00"
click at [398, 356] on button "Continuar" at bounding box center [342, 354] width 214 height 17
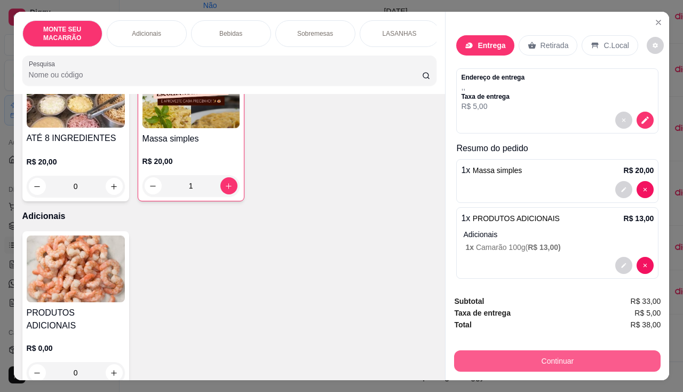
click at [511, 350] on button "Continuar" at bounding box center [557, 360] width 207 height 21
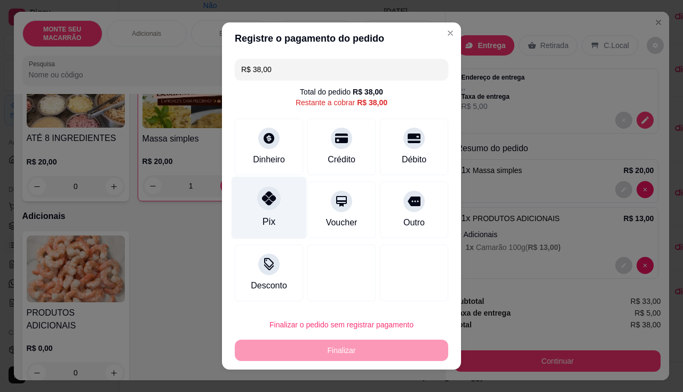
click at [265, 208] on div at bounding box center [268, 197] width 23 height 23
type input "R$ 0,00"
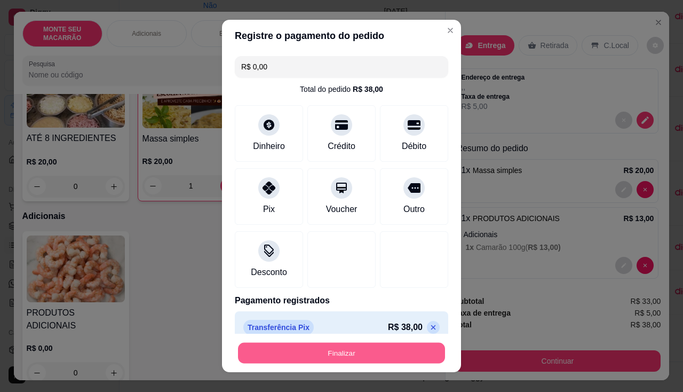
click at [325, 351] on button "Finalizar" at bounding box center [341, 353] width 207 height 21
click at [325, 351] on div "Finalizar" at bounding box center [342, 352] width 214 height 21
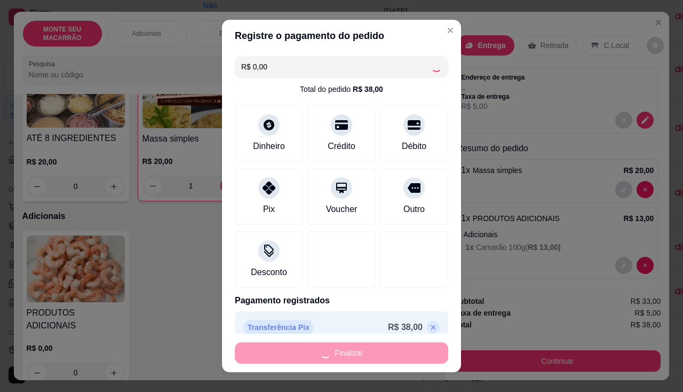
type input "0"
type input "-R$ 38,00"
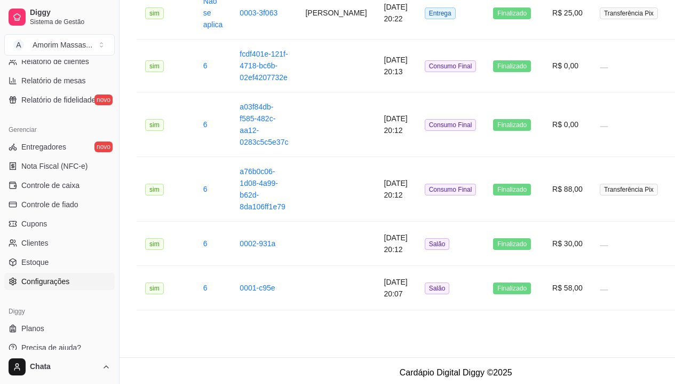
scroll to position [376, 0]
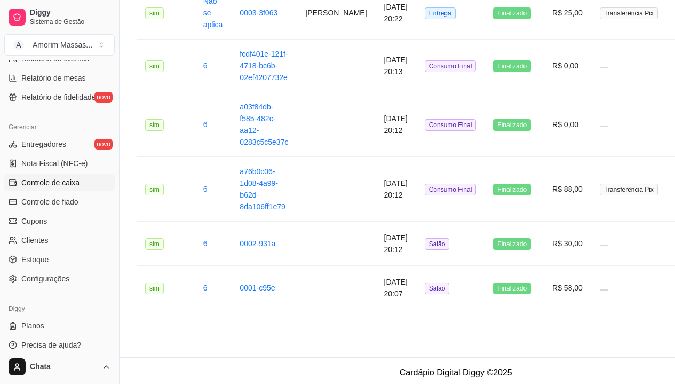
click at [77, 183] on span "Controle de caixa" at bounding box center [50, 182] width 58 height 11
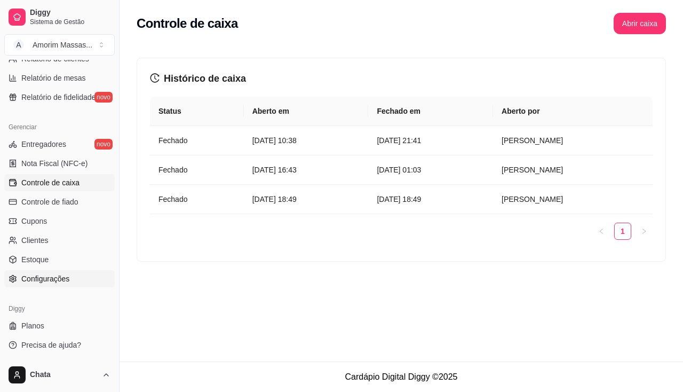
click at [65, 272] on link "Configurações" at bounding box center [59, 278] width 111 height 17
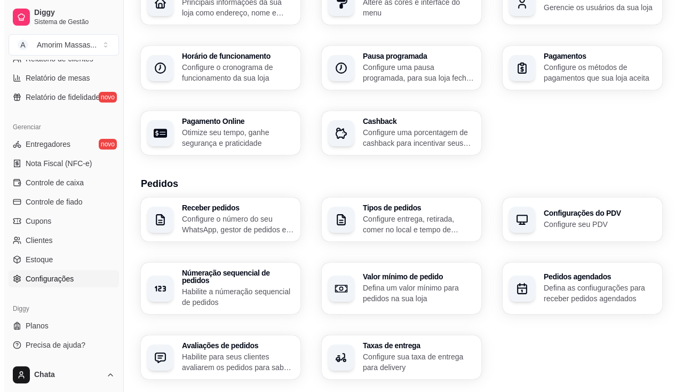
scroll to position [107, 0]
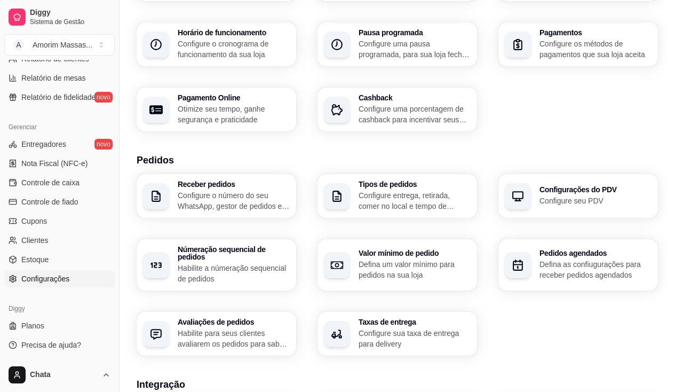
click at [237, 206] on p "Configure o número do seu WhatsApp, gestor de pedidos e outros" at bounding box center [234, 200] width 112 height 21
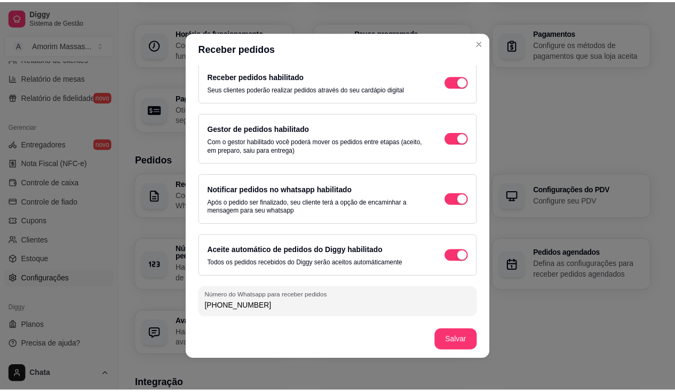
scroll to position [2, 0]
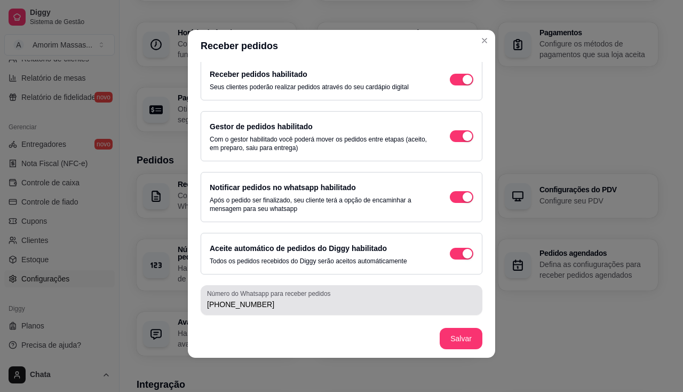
click at [211, 303] on input "[PHONE_NUMBER]" at bounding box center [341, 304] width 269 height 11
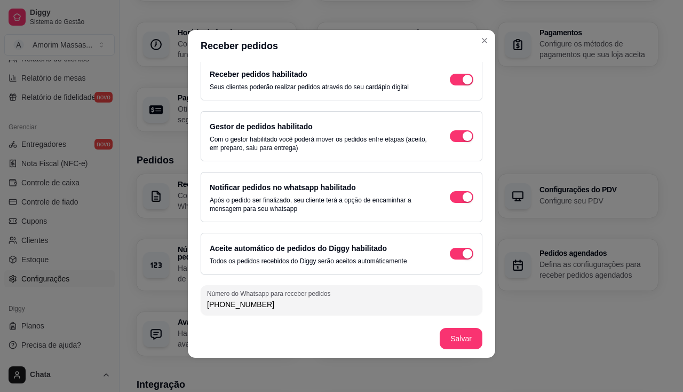
click at [224, 310] on div "[PHONE_NUMBER]" at bounding box center [341, 299] width 269 height 21
click at [217, 305] on input "[PHONE_NUMBER]" at bounding box center [341, 304] width 269 height 11
click at [218, 305] on input "[PHONE_NUMBER]" at bounding box center [341, 304] width 269 height 11
click at [271, 307] on input "[PHONE_NUMBER]" at bounding box center [341, 304] width 269 height 11
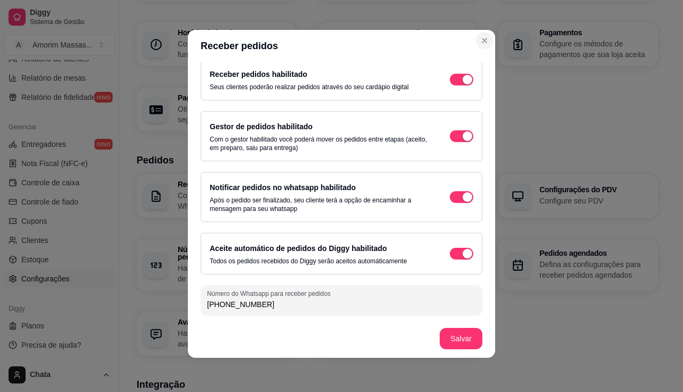
click at [487, 46] on header "Receber pedidos" at bounding box center [341, 46] width 307 height 32
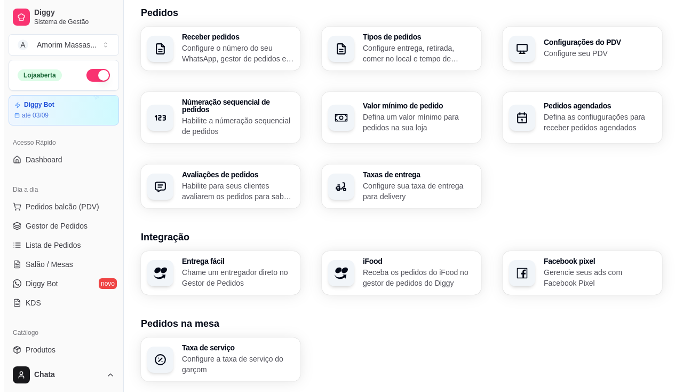
scroll to position [0, 0]
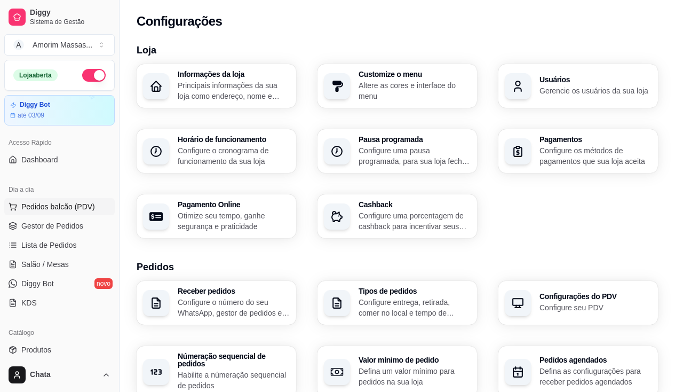
click at [51, 212] on button "Pedidos balcão (PDV)" at bounding box center [59, 206] width 111 height 17
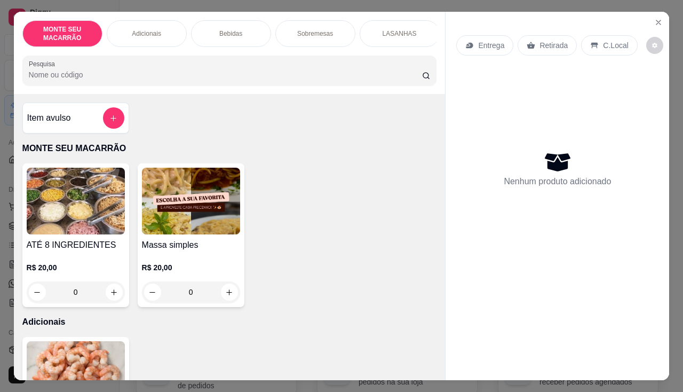
click at [223, 291] on div "0" at bounding box center [191, 291] width 98 height 21
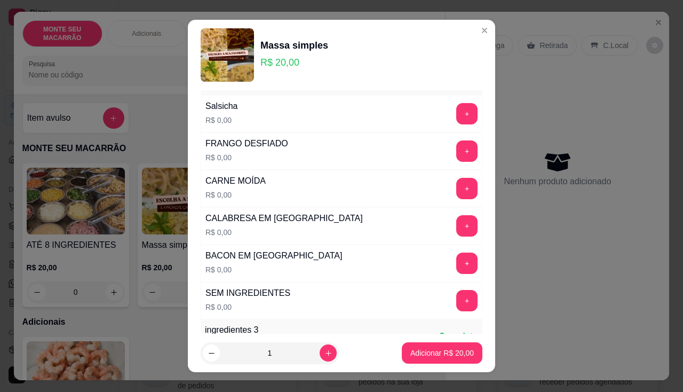
scroll to position [53, 0]
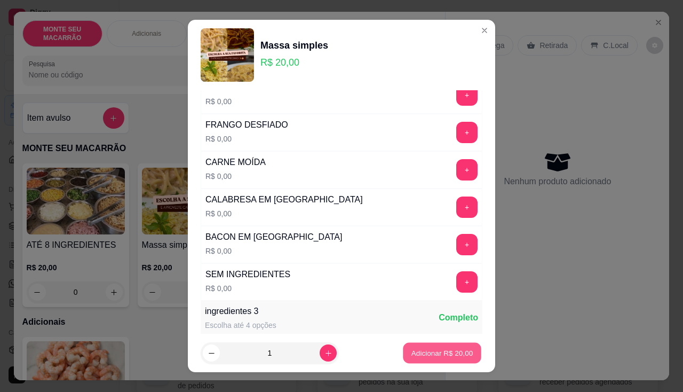
click at [433, 356] on p "Adicionar R$ 20,00" at bounding box center [443, 353] width 62 height 10
type input "1"
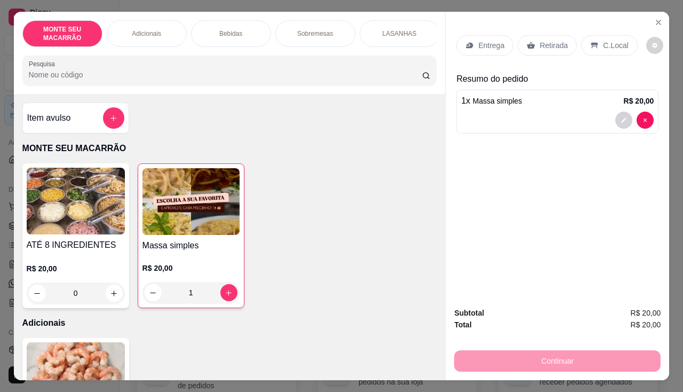
drag, startPoint x: 517, startPoint y: 334, endPoint x: 540, endPoint y: 41, distance: 293.4
click at [540, 41] on p "Retirada" at bounding box center [554, 45] width 28 height 11
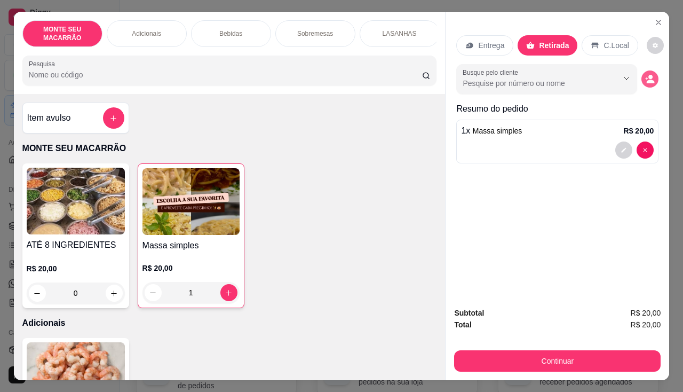
click at [643, 70] on button "decrease-product-quantity" at bounding box center [650, 78] width 17 height 17
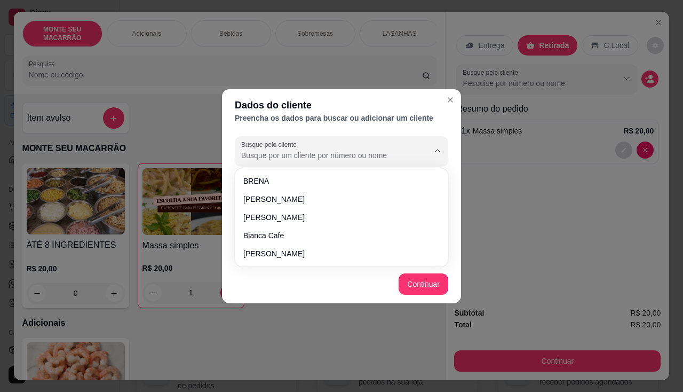
click at [290, 160] on input "Busque pelo cliente" at bounding box center [326, 155] width 171 height 11
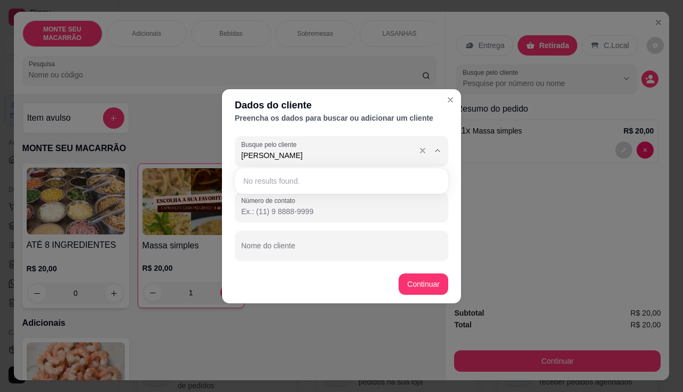
type input "[PERSON_NAME]"
click at [438, 289] on button "Continuar" at bounding box center [424, 283] width 50 height 21
click at [432, 293] on button "Continuar" at bounding box center [424, 283] width 48 height 21
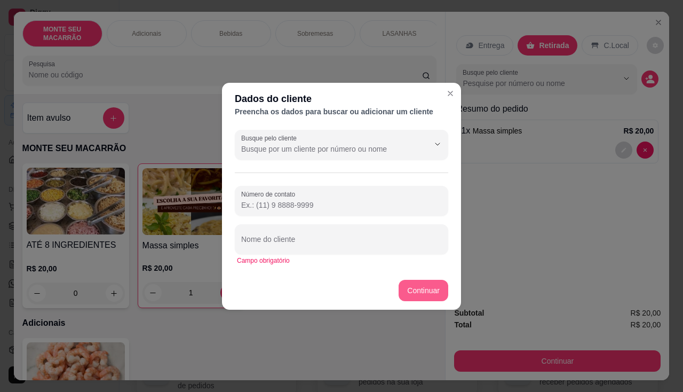
click at [430, 287] on button "Continuar" at bounding box center [424, 290] width 50 height 21
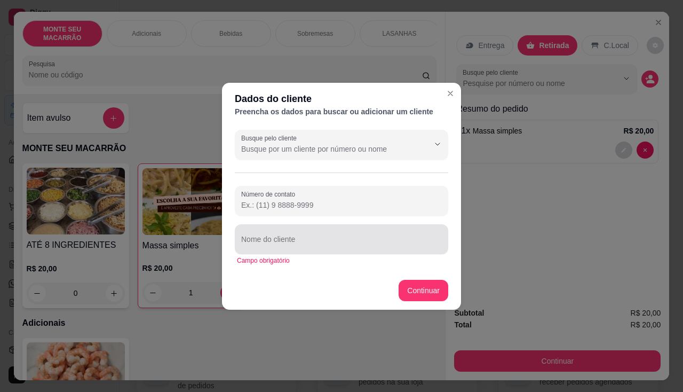
click at [288, 231] on div at bounding box center [341, 238] width 201 height 21
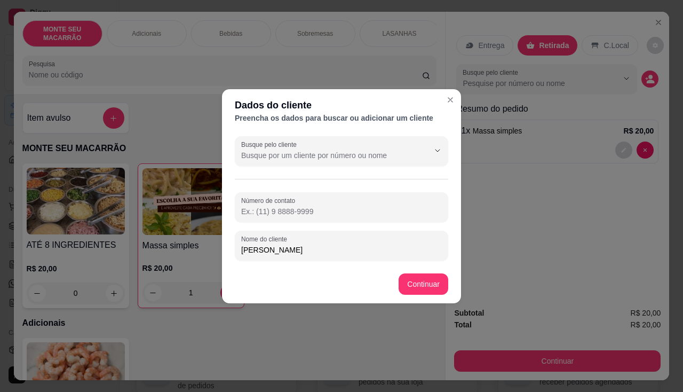
type input "[PERSON_NAME]"
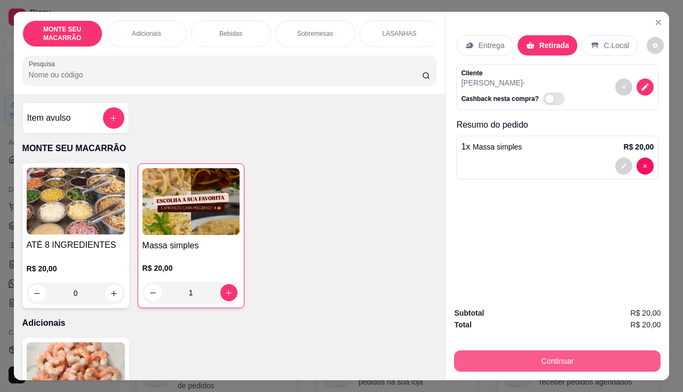
click at [572, 350] on button "Continuar" at bounding box center [557, 360] width 207 height 21
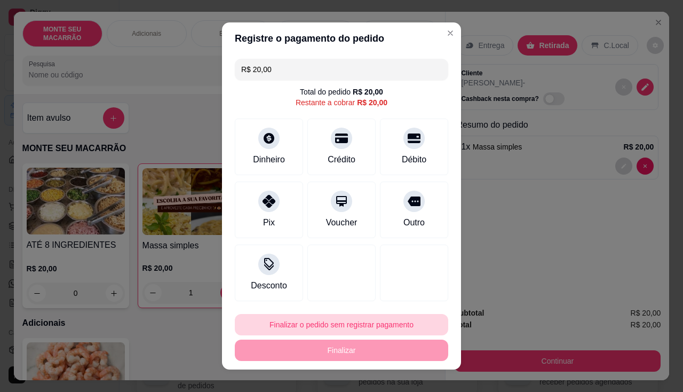
click at [310, 324] on button "Finalizar o pedido sem registrar pagamento" at bounding box center [342, 324] width 214 height 21
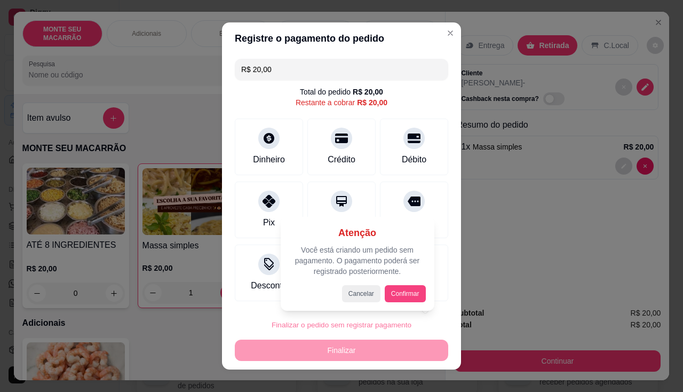
click at [390, 295] on button "Confirmar" at bounding box center [405, 293] width 41 height 17
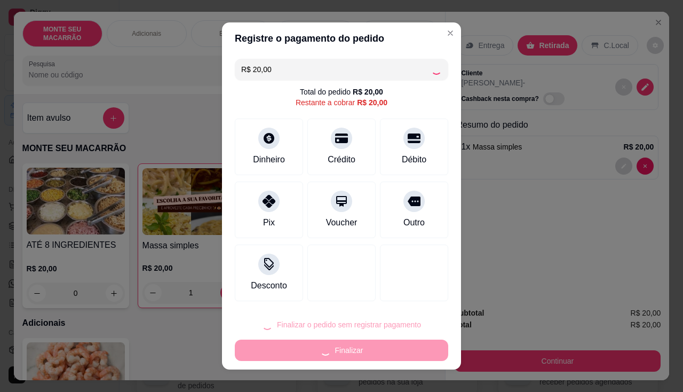
type input "0"
type input "R$ 0,00"
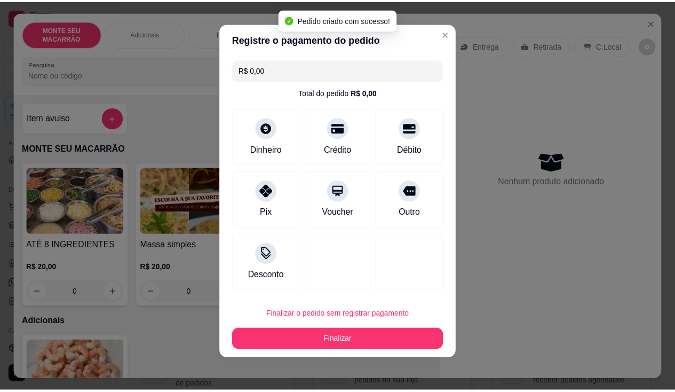
scroll to position [6, 0]
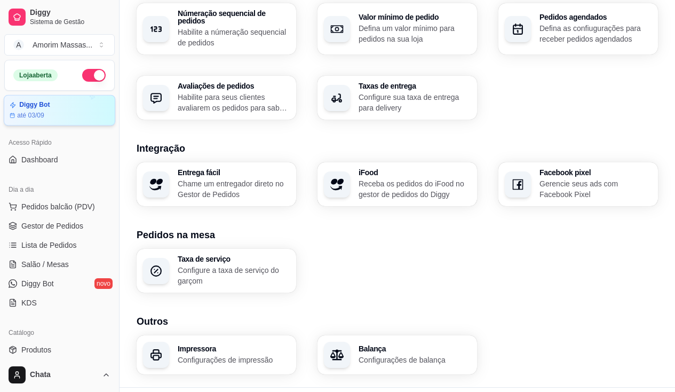
scroll to position [129, 0]
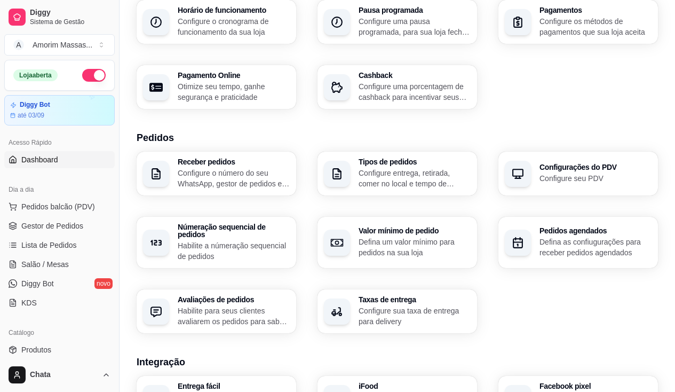
click at [46, 153] on link "Dashboard" at bounding box center [59, 159] width 111 height 17
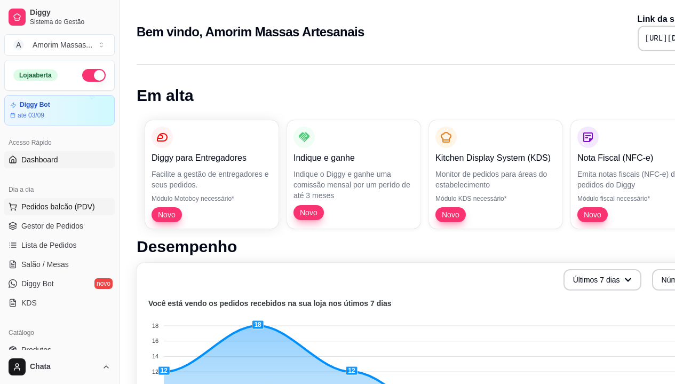
click at [51, 208] on span "Pedidos balcão (PDV)" at bounding box center [58, 206] width 74 height 11
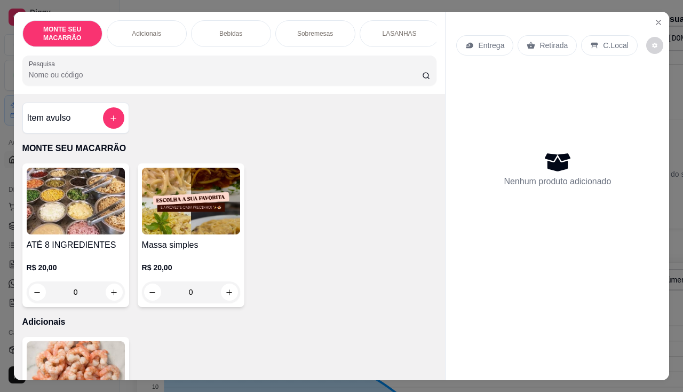
click at [218, 207] on img at bounding box center [191, 201] width 98 height 67
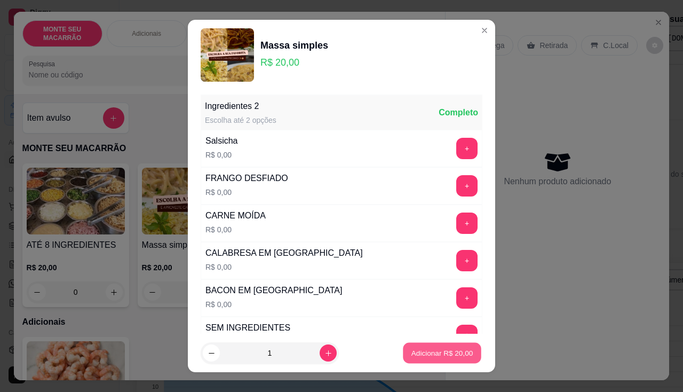
click at [457, 352] on p "Adicionar R$ 20,00" at bounding box center [443, 353] width 62 height 10
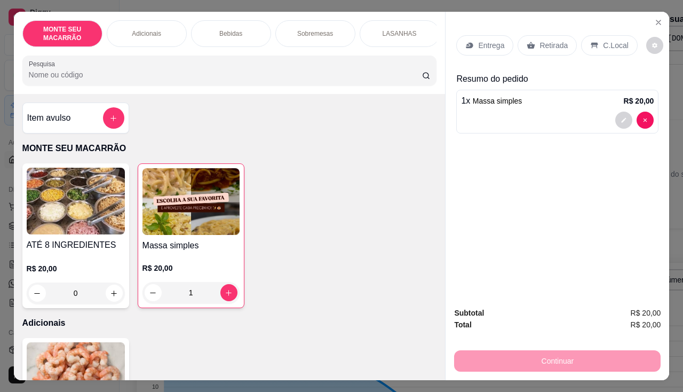
click at [548, 43] on p "Retirada" at bounding box center [554, 45] width 28 height 11
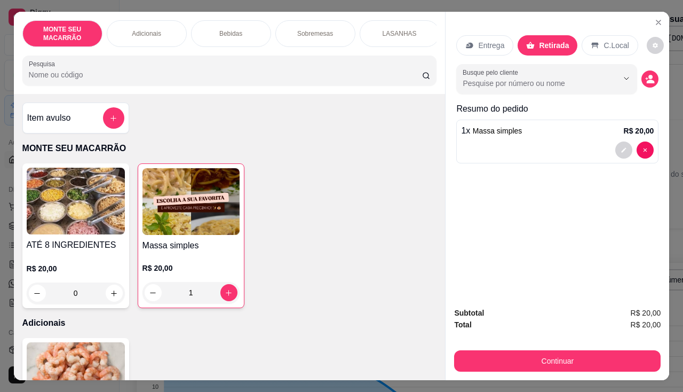
click at [227, 291] on div "1" at bounding box center [191, 292] width 97 height 21
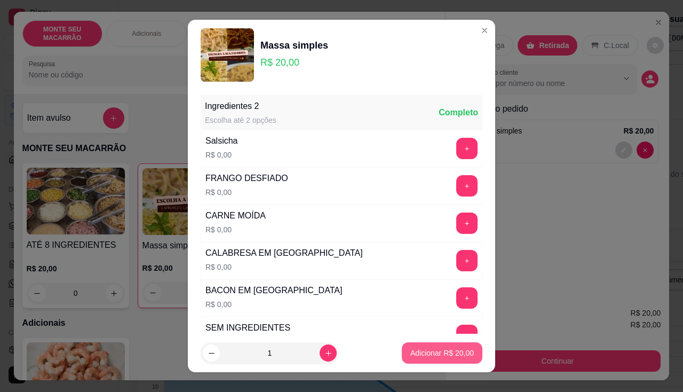
click at [412, 344] on button "Adicionar R$ 20,00" at bounding box center [442, 352] width 81 height 21
type input "2"
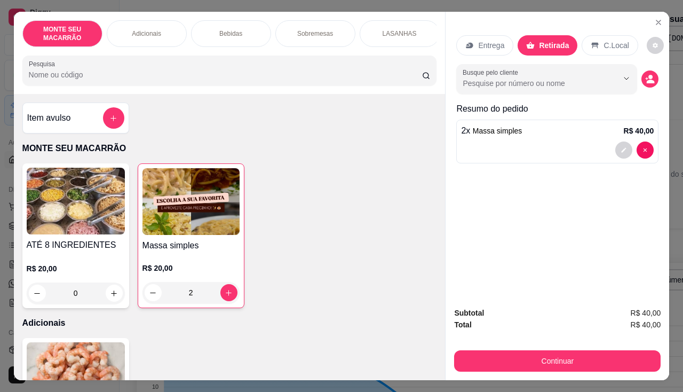
click at [604, 40] on p "C.Local" at bounding box center [616, 45] width 25 height 11
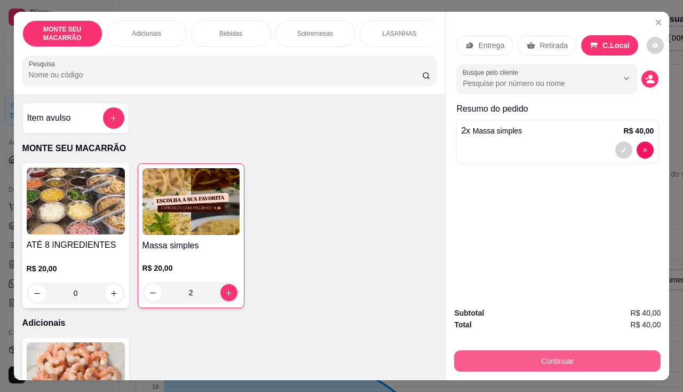
click at [556, 354] on button "Continuar" at bounding box center [557, 360] width 207 height 21
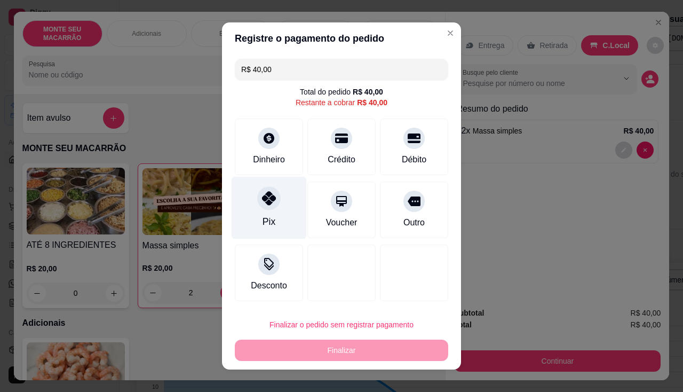
click at [278, 206] on div "Pix" at bounding box center [269, 208] width 75 height 62
type input "R$ 0,00"
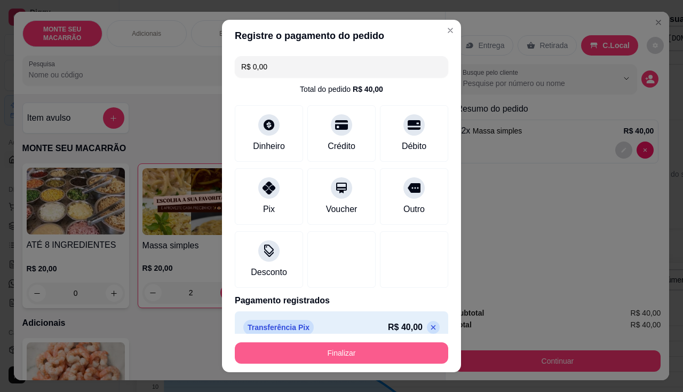
click at [315, 351] on button "Finalizar" at bounding box center [342, 352] width 214 height 21
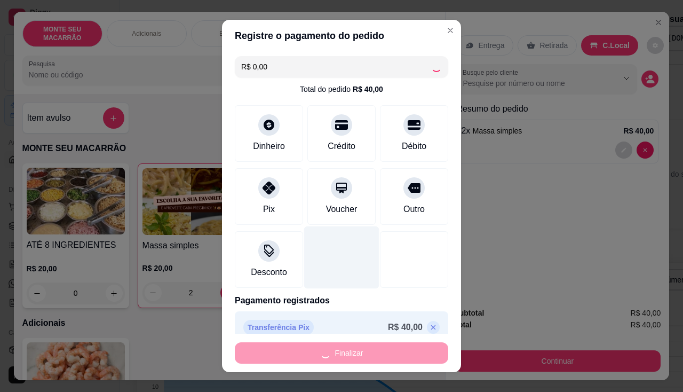
type input "0"
type input "-R$ 40,00"
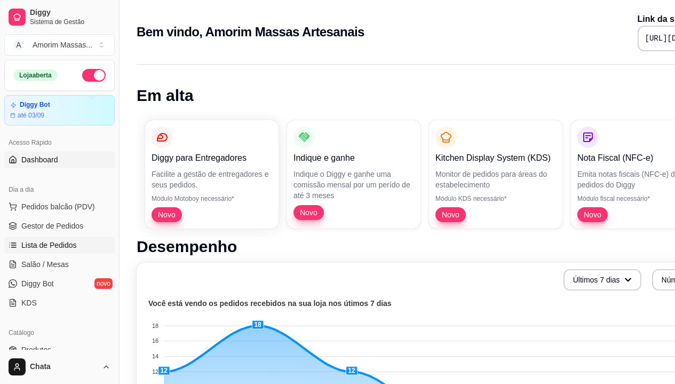
click at [24, 244] on span "Lista de Pedidos" at bounding box center [49, 245] width 56 height 11
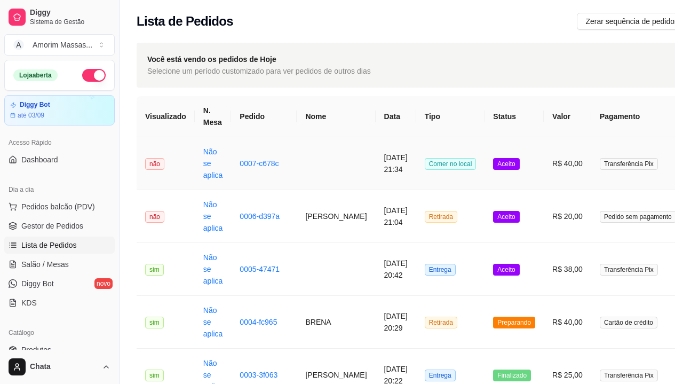
click at [376, 166] on td "[DATE] 21:34" at bounding box center [396, 163] width 41 height 53
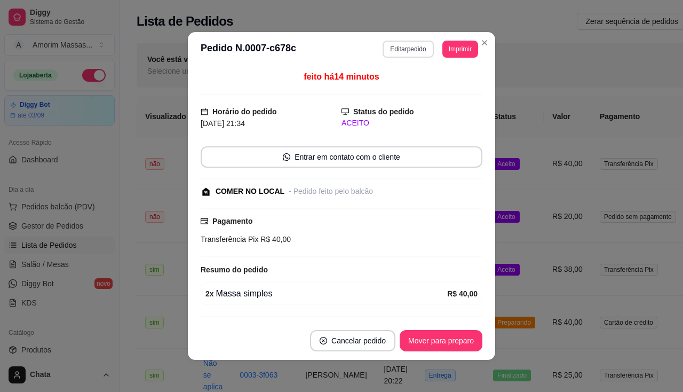
click at [401, 45] on button "Editar pedido" at bounding box center [408, 49] width 51 height 17
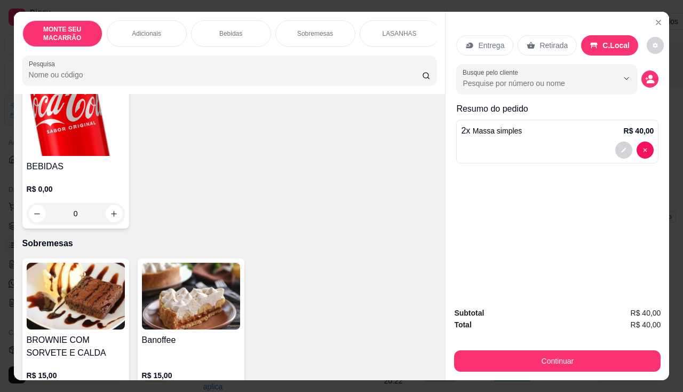
scroll to position [374, 0]
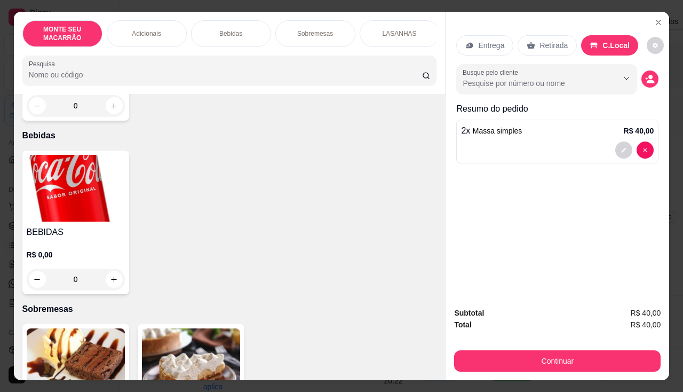
click at [71, 198] on img at bounding box center [76, 188] width 98 height 67
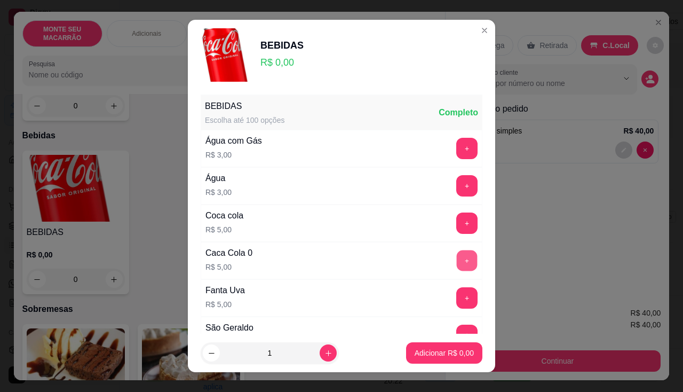
click at [457, 259] on button "+" at bounding box center [467, 260] width 21 height 21
click at [439, 348] on p "Adicionar R$ 5,00" at bounding box center [444, 353] width 59 height 11
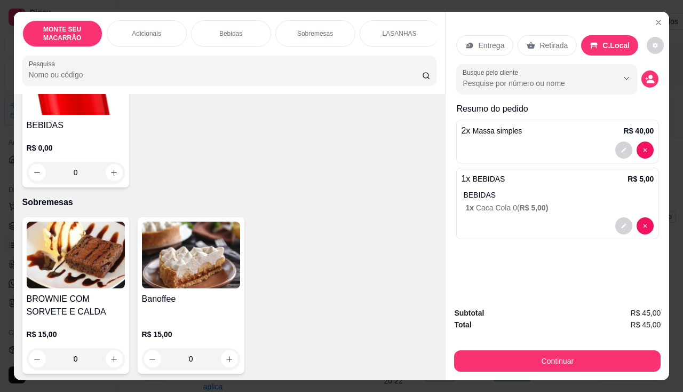
scroll to position [651, 0]
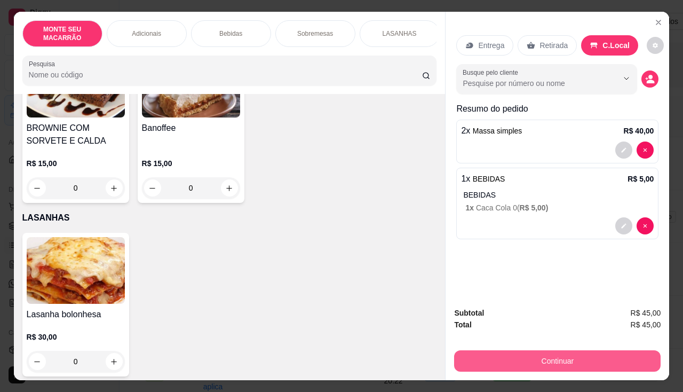
click at [540, 353] on button "Continuar" at bounding box center [557, 360] width 207 height 21
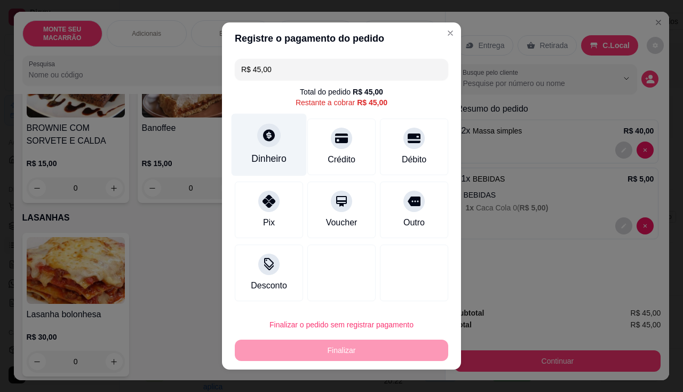
click at [265, 139] on icon at bounding box center [269, 135] width 12 height 12
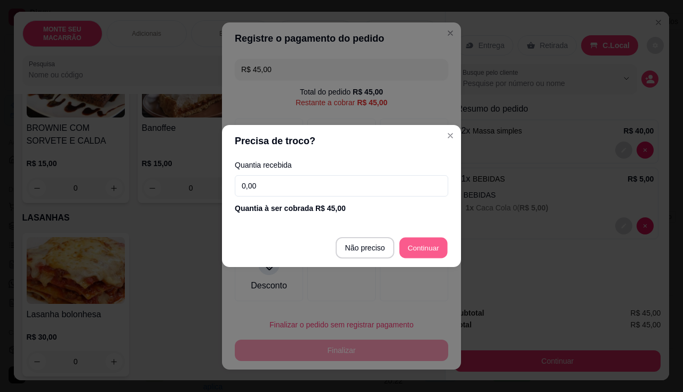
type input "R$ 0,00"
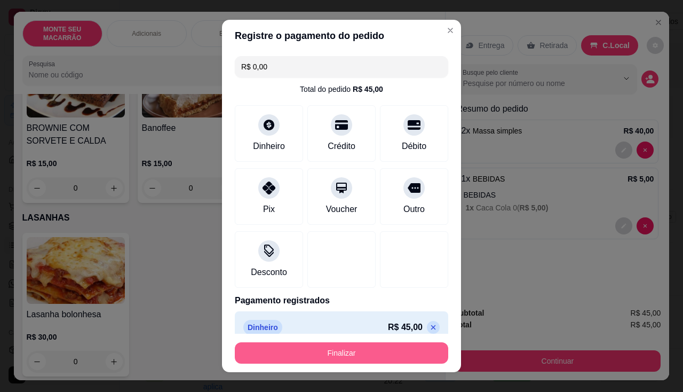
click at [369, 356] on button "Finalizar" at bounding box center [342, 352] width 214 height 21
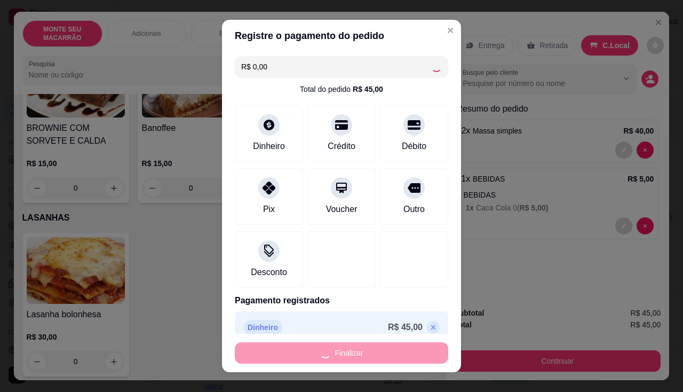
type input "0"
type input "-R$ 45,00"
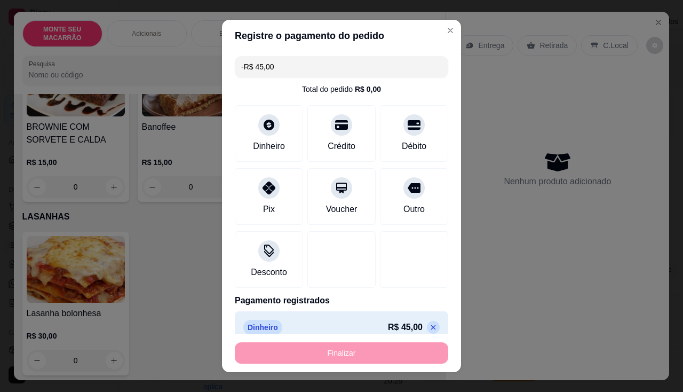
scroll to position [650, 0]
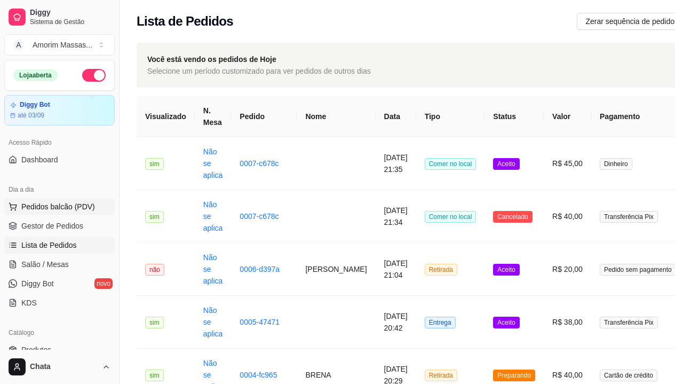
click at [34, 205] on span "Pedidos balcão (PDV)" at bounding box center [58, 206] width 74 height 11
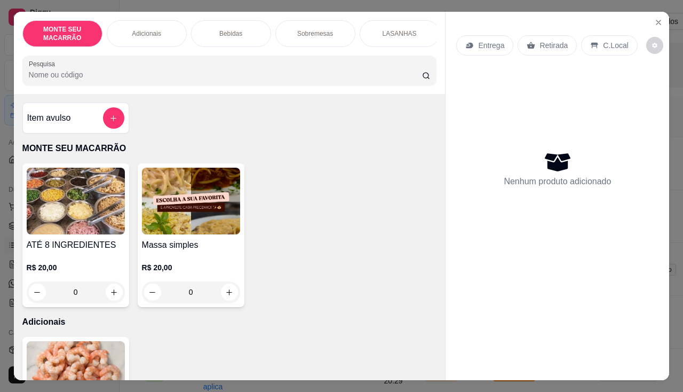
click at [224, 294] on div "0" at bounding box center [191, 291] width 98 height 21
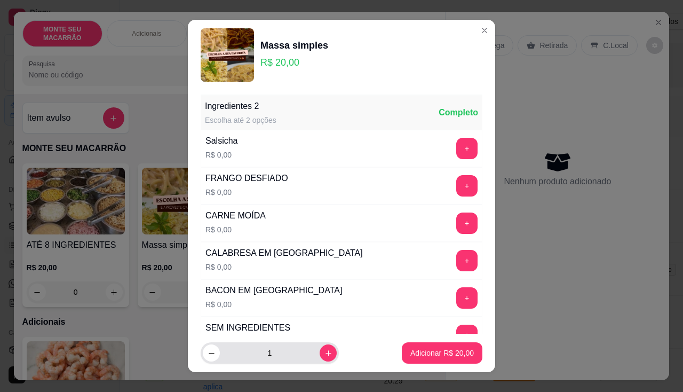
click at [324, 354] on button "increase-product-quantity" at bounding box center [328, 352] width 17 height 17
type input "2"
click at [433, 351] on p "Adicionar R$ 40,00" at bounding box center [443, 353] width 64 height 11
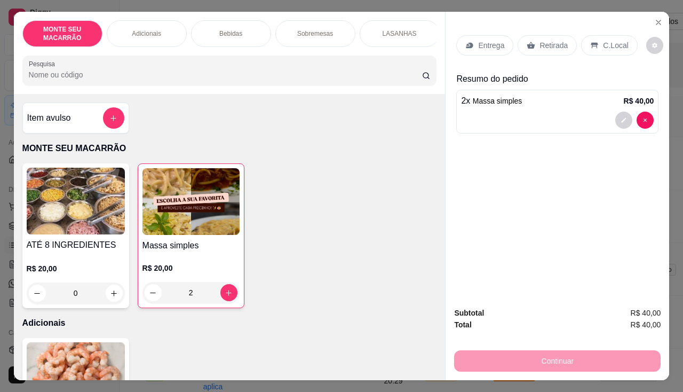
type input "2"
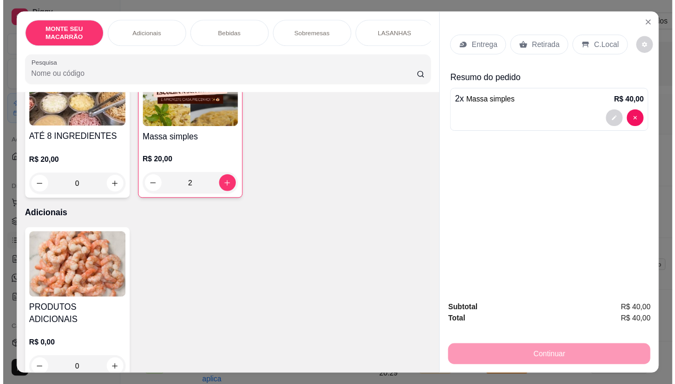
scroll to position [107, 0]
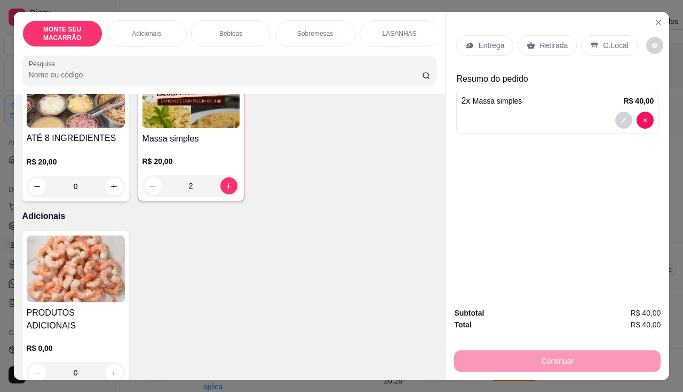
click at [91, 275] on img at bounding box center [76, 268] width 98 height 67
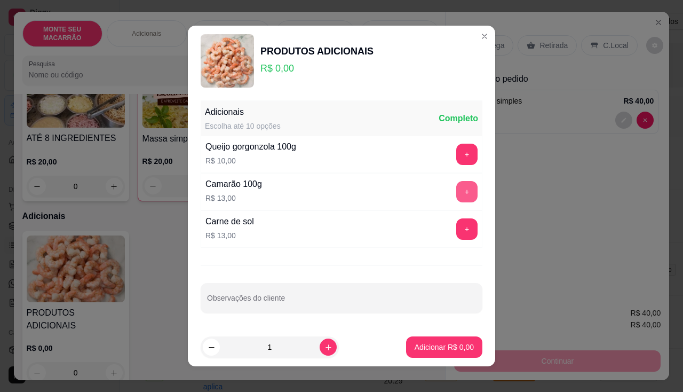
click at [460, 185] on button "+" at bounding box center [466, 191] width 21 height 21
click at [417, 348] on p "Adicionar R$ 26,00" at bounding box center [443, 347] width 64 height 11
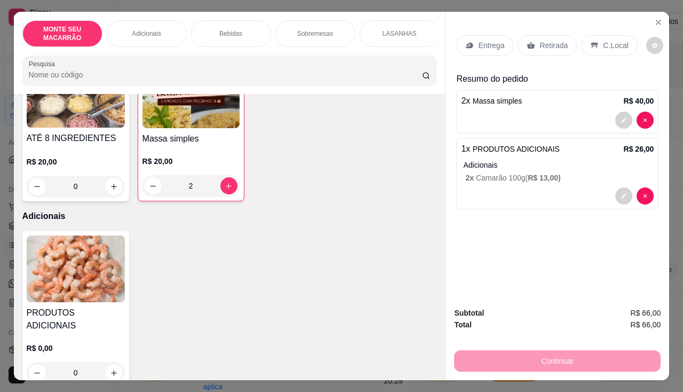
click at [540, 40] on p "Retirada" at bounding box center [554, 45] width 28 height 11
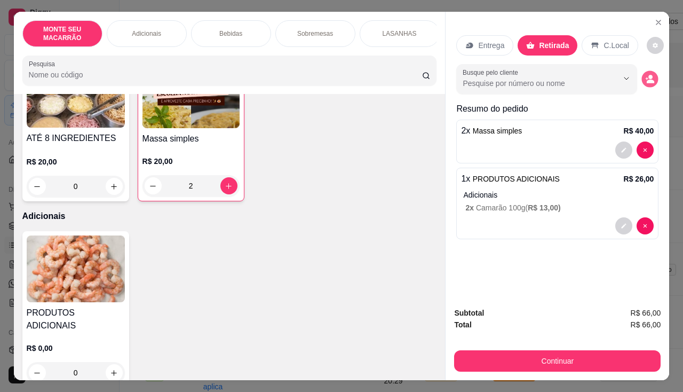
click at [651, 71] on button "decrease-product-quantity" at bounding box center [650, 79] width 17 height 17
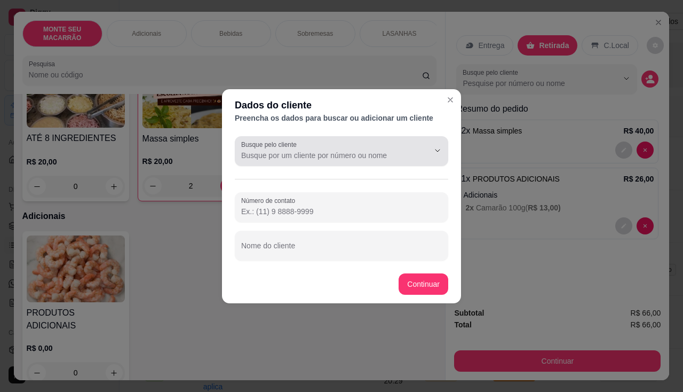
click at [260, 160] on input "Busque pelo cliente" at bounding box center [326, 155] width 171 height 11
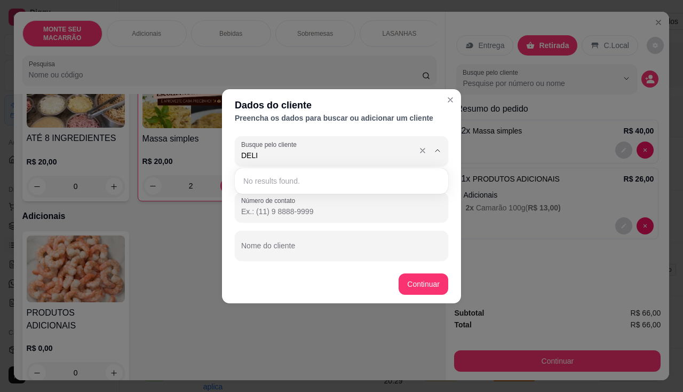
type input "DELIO"
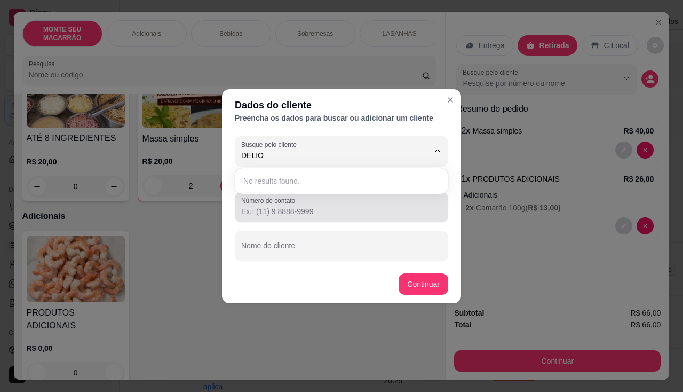
click at [276, 211] on input "Número de contato" at bounding box center [341, 211] width 201 height 11
type input "85997317467"
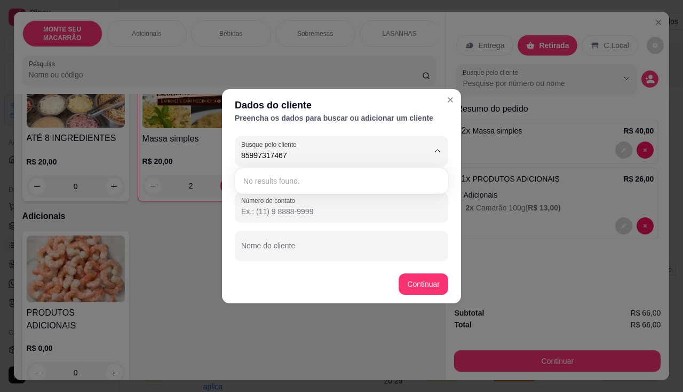
drag, startPoint x: 295, startPoint y: 155, endPoint x: 210, endPoint y: 153, distance: 84.9
click at [210, 153] on div "Dados do cliente Preencha os dados para buscar ou adicionar um cliente Busque p…" at bounding box center [341, 196] width 683 height 392
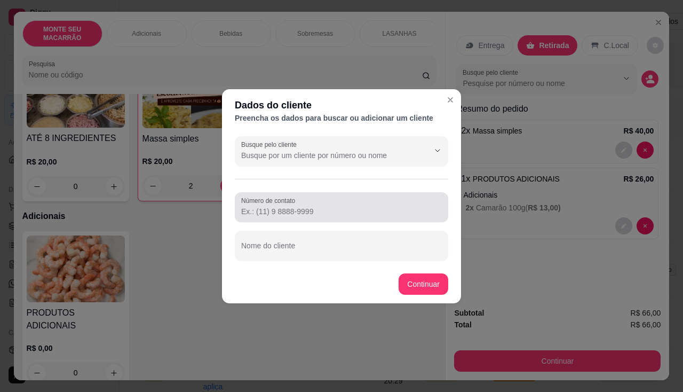
click at [270, 214] on input "Número de contato" at bounding box center [341, 211] width 201 height 11
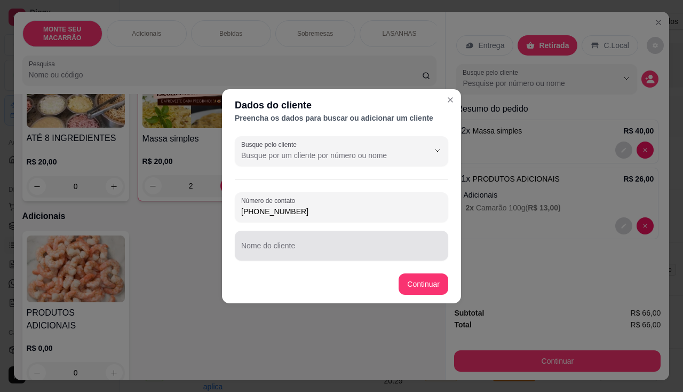
type input "[PHONE_NUMBER]"
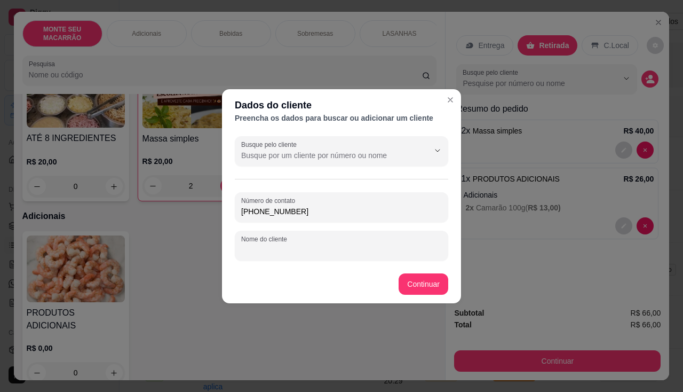
click at [279, 251] on input "Nome do cliente" at bounding box center [341, 249] width 201 height 11
type input "DELIO"
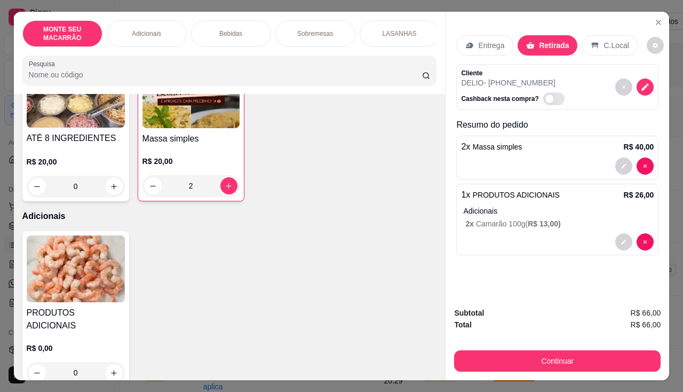
click at [543, 35] on div "Retirada" at bounding box center [548, 45] width 60 height 20
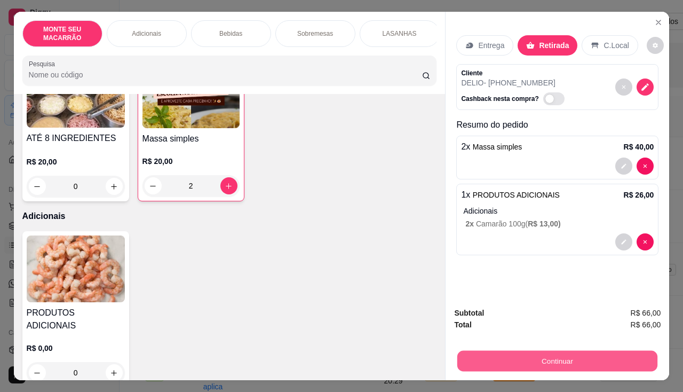
click at [546, 356] on button "Continuar" at bounding box center [557, 361] width 200 height 21
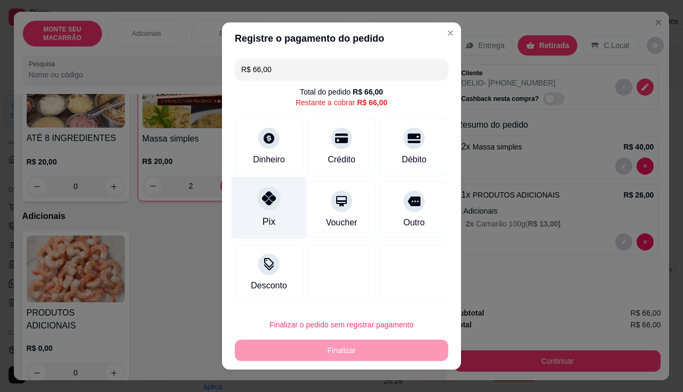
click at [269, 202] on icon at bounding box center [269, 198] width 14 height 14
type input "R$ 0,00"
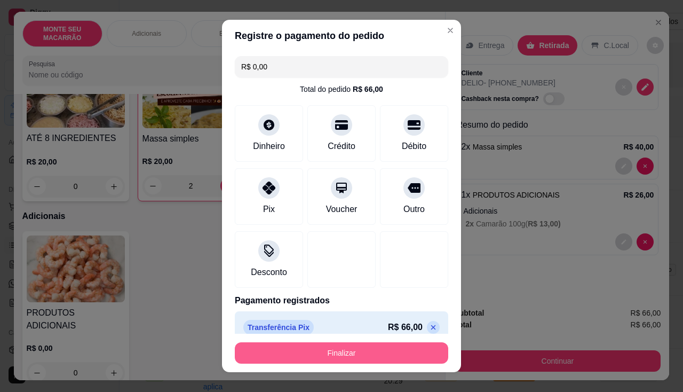
click at [329, 352] on button "Finalizar" at bounding box center [342, 352] width 214 height 21
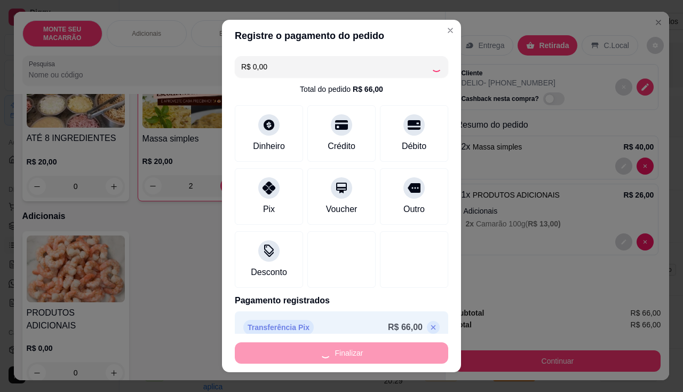
type input "0"
type input "-R$ 66,00"
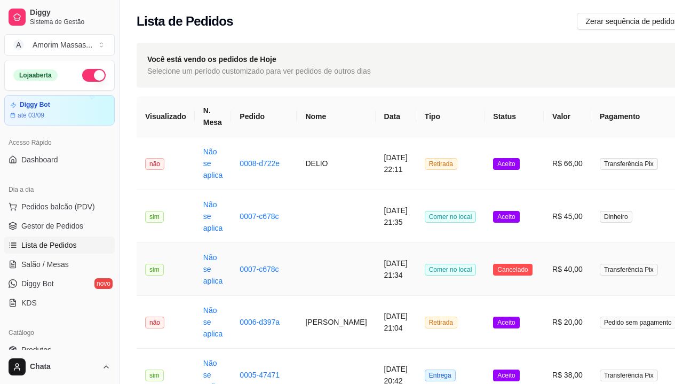
click at [159, 238] on td "sim" at bounding box center [166, 216] width 58 height 53
